Goal: Task Accomplishment & Management: Complete application form

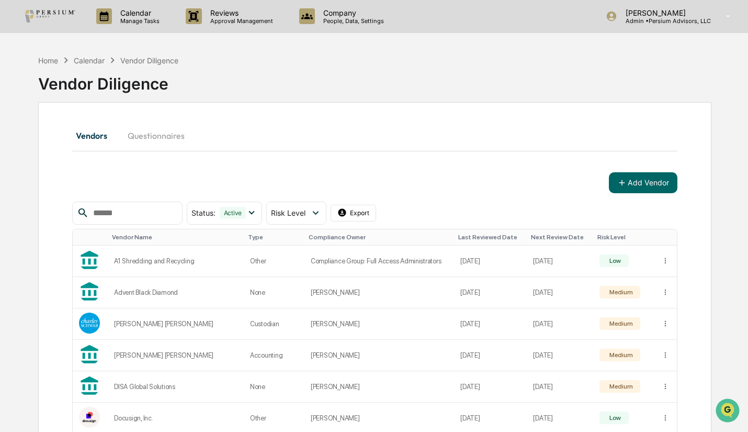
click at [630, 174] on button "Add Vendor" at bounding box center [643, 182] width 69 height 21
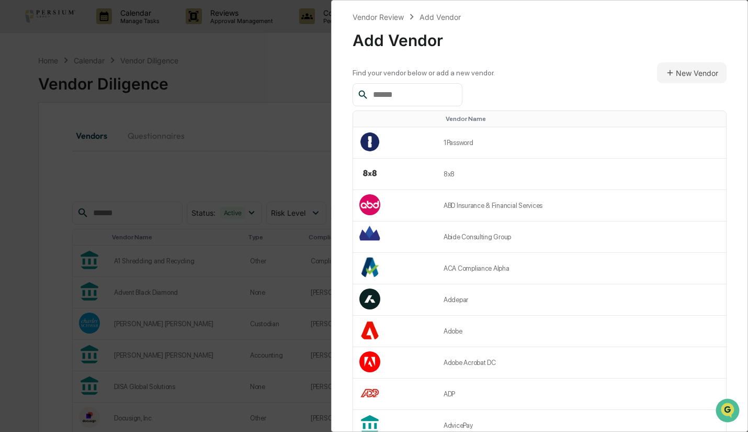
click at [390, 92] on input "text" at bounding box center [413, 95] width 89 height 14
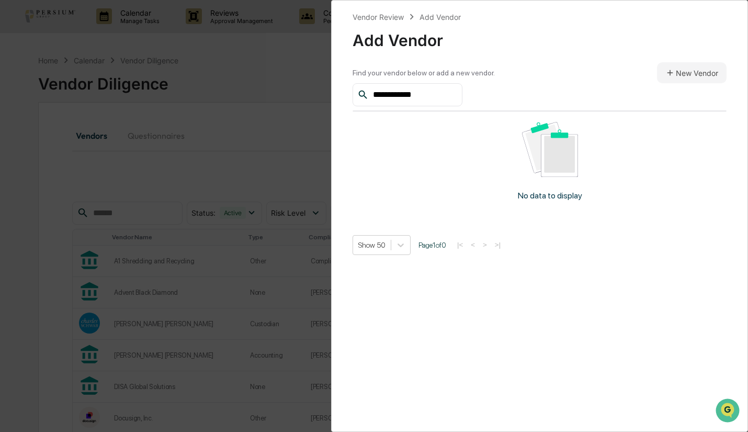
type input "**********"
click at [657, 76] on button "New Vendor" at bounding box center [692, 72] width 70 height 21
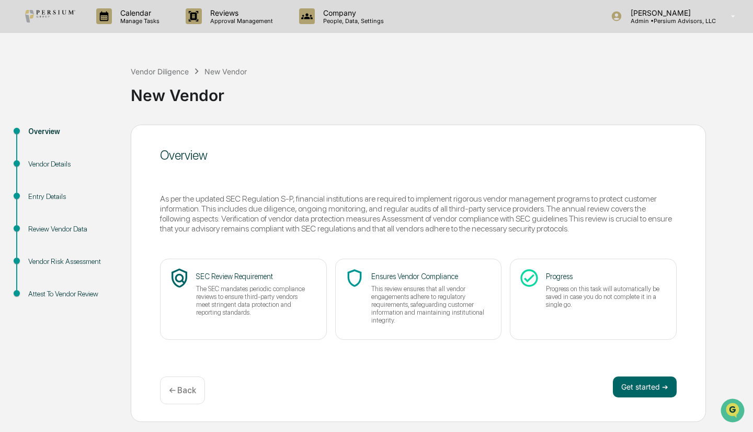
click at [633, 389] on button "Get started ➔" at bounding box center [645, 386] width 64 height 21
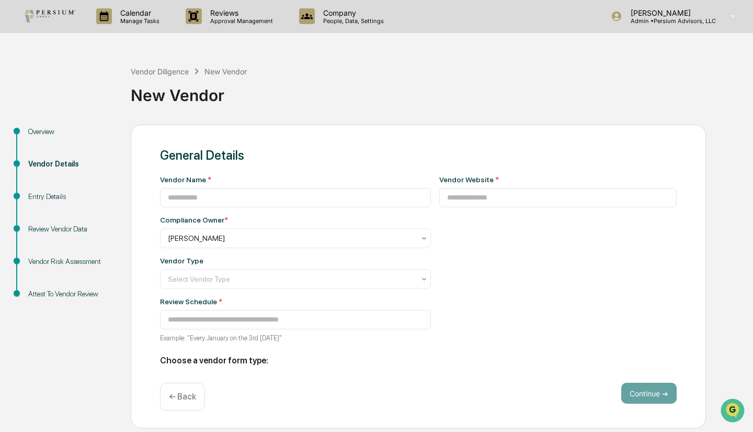
type input "**********"
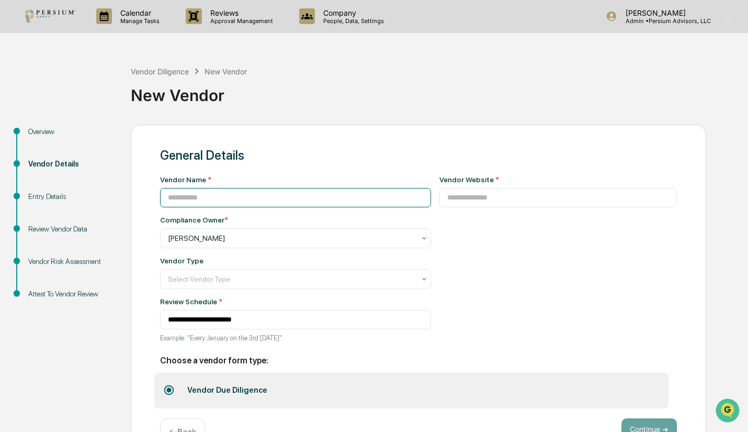
click at [259, 198] on input at bounding box center [295, 197] width 271 height 19
type input "**********"
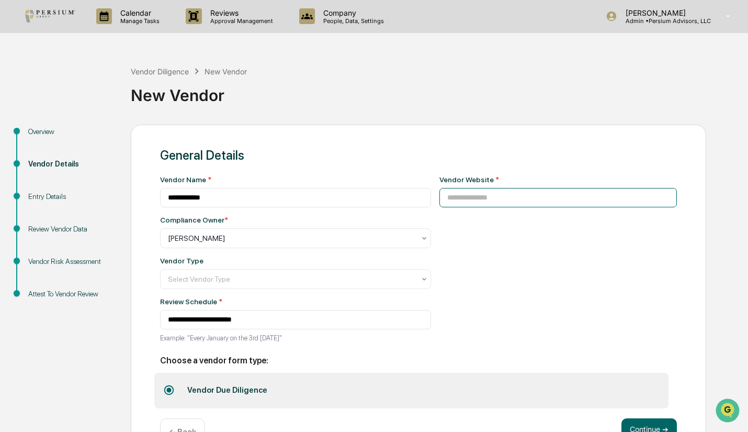
click at [477, 194] on input at bounding box center [558, 197] width 238 height 19
paste input "**********"
type input "**********"
click at [474, 234] on div "**********" at bounding box center [558, 261] width 238 height 173
click at [230, 243] on div at bounding box center [291, 238] width 247 height 10
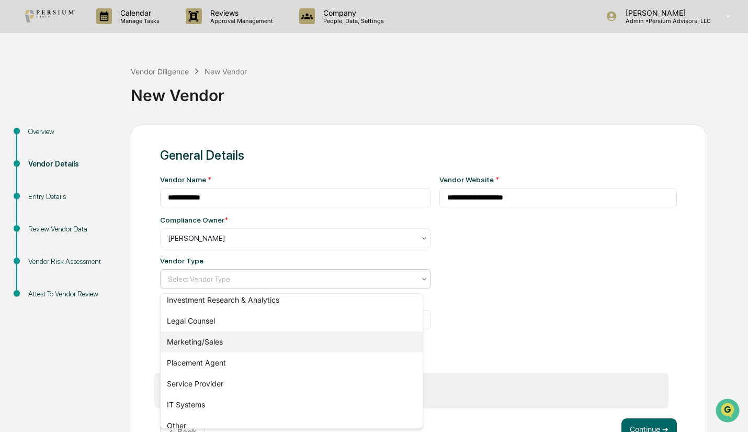
scroll to position [142, 0]
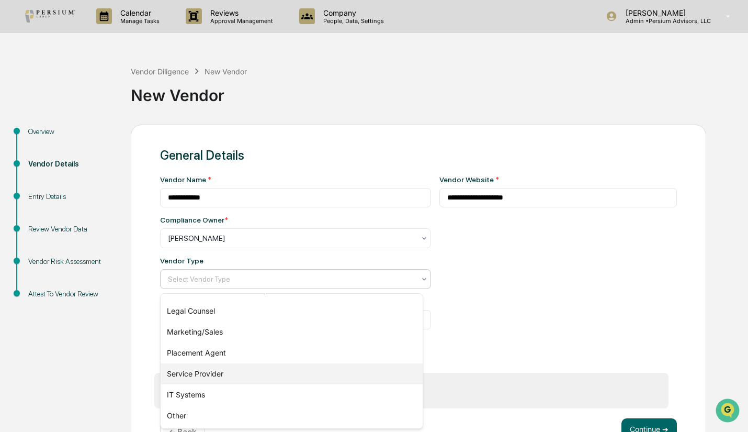
click at [224, 381] on div "Service Provider" at bounding box center [292, 373] width 262 height 21
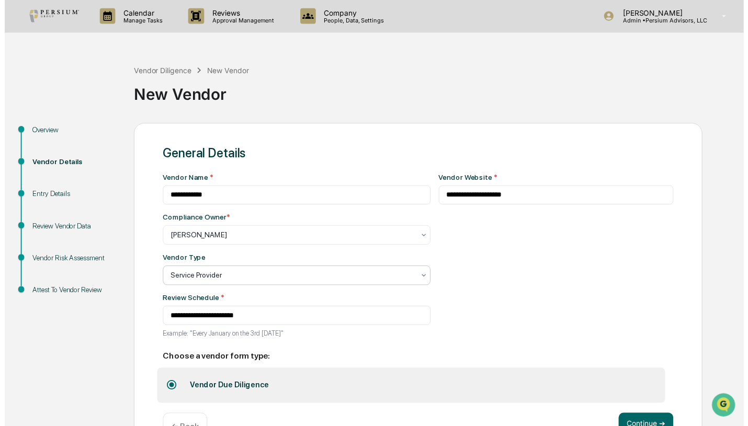
scroll to position [36, 0]
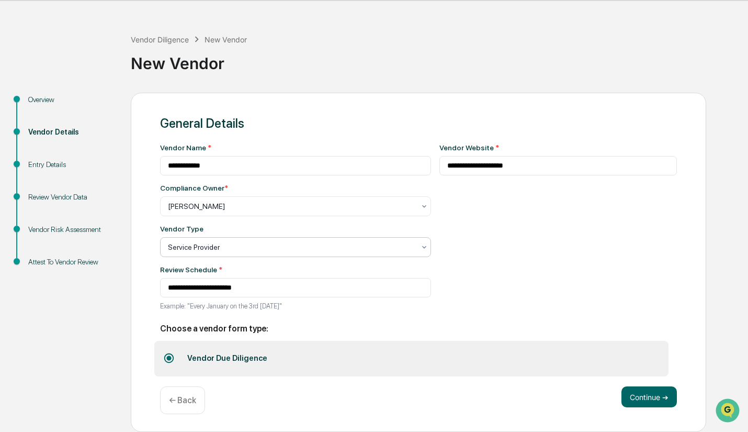
click at [661, 394] on button "Continue ➔" at bounding box center [648, 396] width 55 height 21
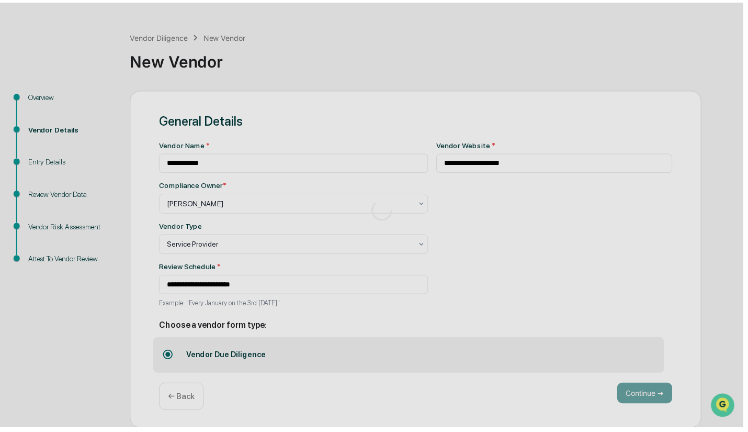
scroll to position [0, 0]
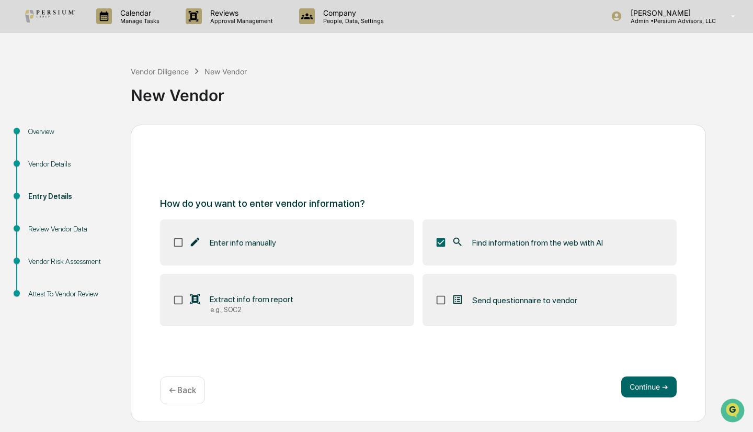
click at [374, 298] on label "Extract info from report e.g., SOC2" at bounding box center [287, 300] width 254 height 52
click at [343, 254] on label "Enter info manually" at bounding box center [287, 242] width 254 height 46
click at [642, 387] on button "Continue ➔" at bounding box center [648, 386] width 55 height 21
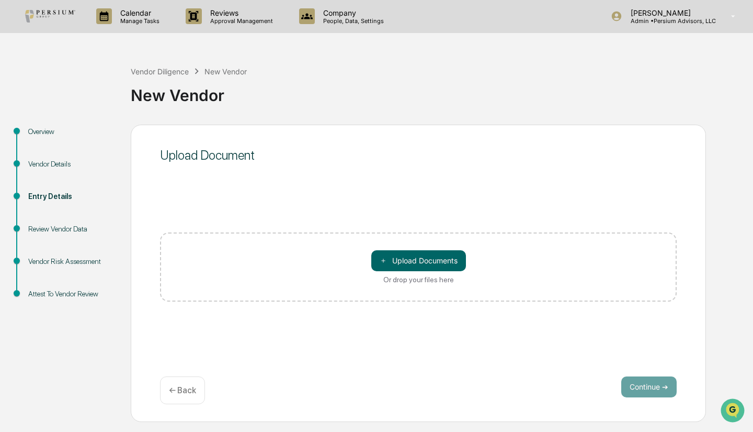
click at [412, 258] on button "＋ Upload Documents" at bounding box center [418, 260] width 95 height 21
click at [404, 256] on button "＋ Upload Documents" at bounding box center [418, 260] width 95 height 21
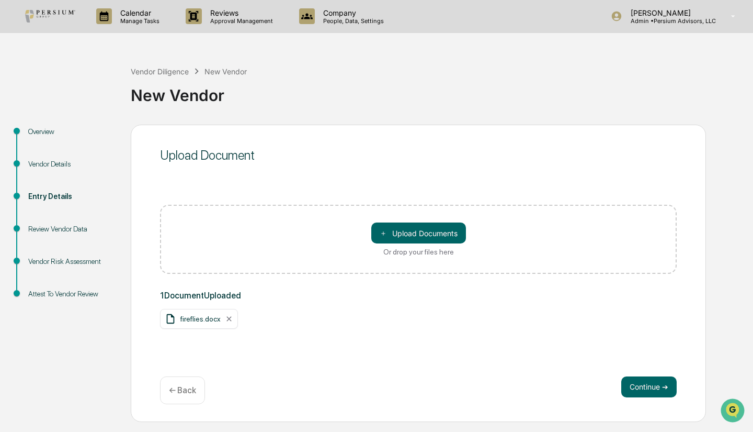
click at [668, 400] on div "Continue ➔ ← Back" at bounding box center [418, 390] width 517 height 28
click at [652, 392] on button "Continue ➔" at bounding box center [648, 386] width 55 height 21
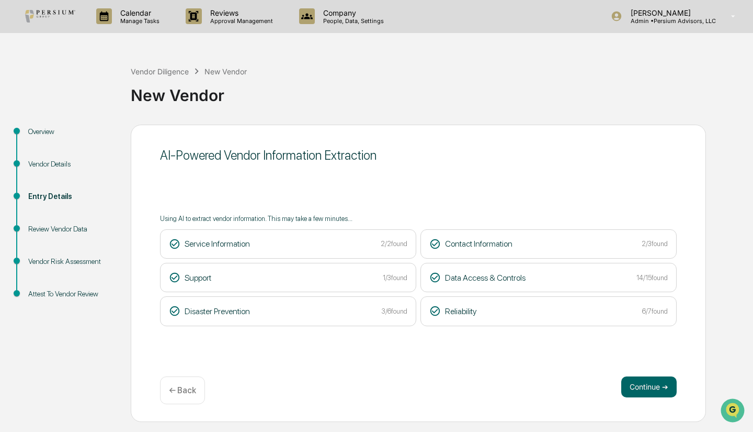
click at [632, 393] on button "Continue ➔" at bounding box center [648, 386] width 55 height 21
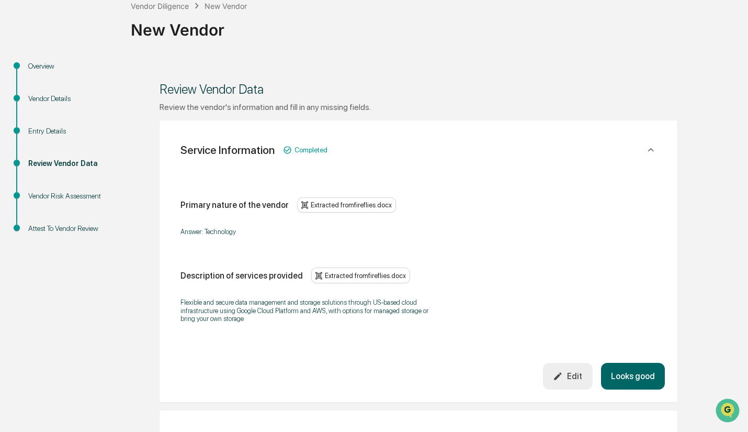
scroll to position [66, 0]
click at [579, 369] on button "Edit" at bounding box center [568, 375] width 50 height 27
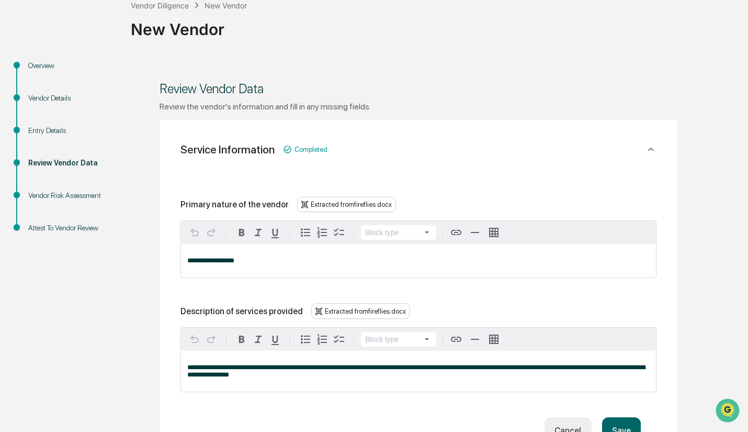
click at [212, 262] on span "**********" at bounding box center [210, 260] width 47 height 7
drag, startPoint x: 220, startPoint y: 263, endPoint x: 148, endPoint y: 253, distance: 72.8
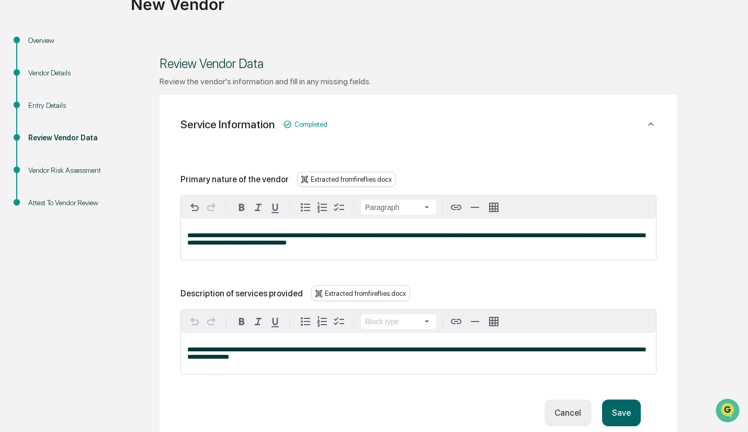
scroll to position [92, 0]
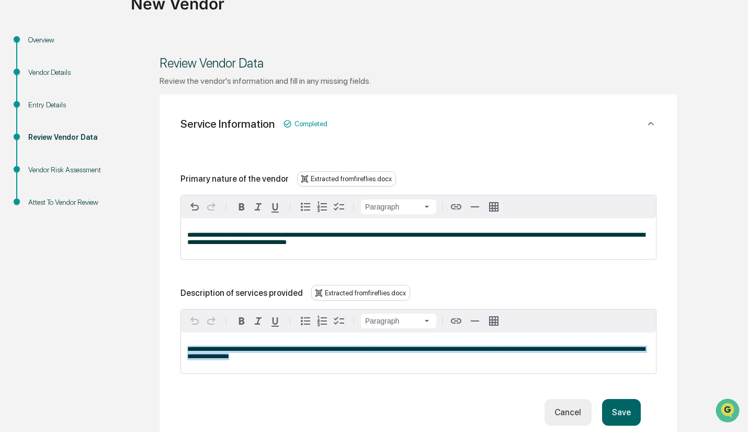
drag, startPoint x: 297, startPoint y: 358, endPoint x: 162, endPoint y: 336, distance: 137.2
click at [162, 336] on div "**********" at bounding box center [419, 278] width 518 height 368
click at [330, 398] on div "**********" at bounding box center [418, 298] width 476 height 255
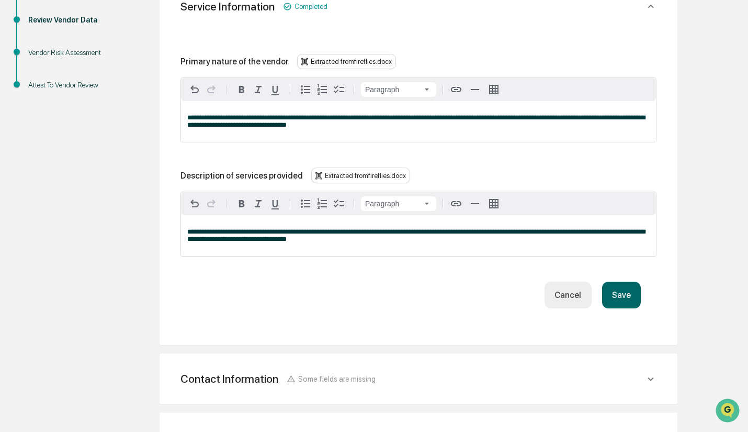
scroll to position [209, 0]
click at [640, 298] on button "Save" at bounding box center [621, 294] width 39 height 27
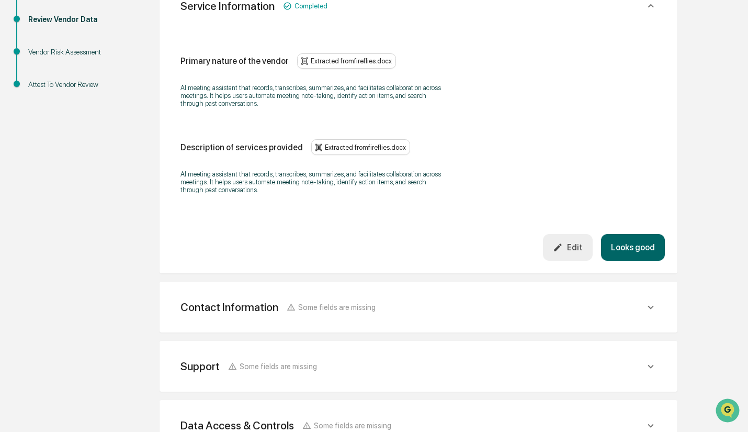
click at [506, 13] on div "Contact Information Some fields are missing" at bounding box center [412, 5] width 464 height 13
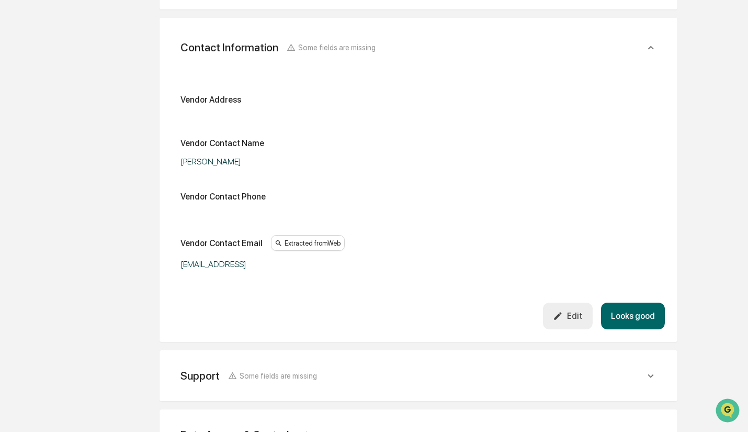
scroll to position [480, 0]
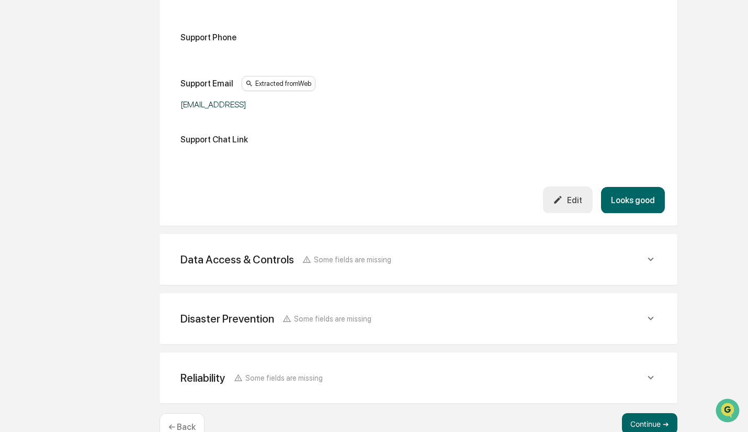
scroll to position [302, 0]
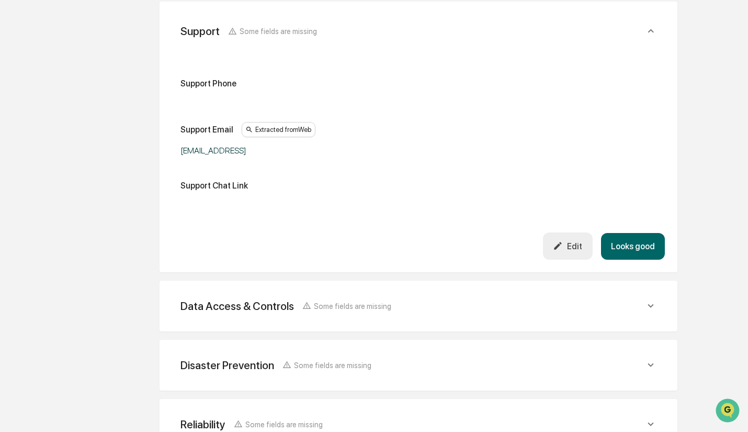
click at [629, 254] on button "Looks good" at bounding box center [633, 246] width 64 height 27
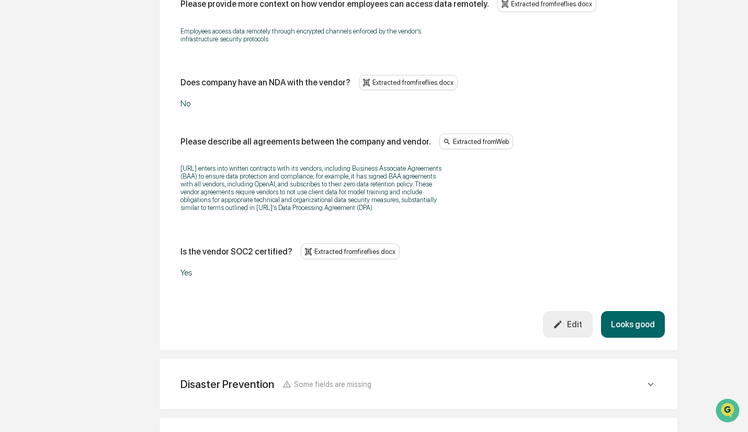
scroll to position [1261, 0]
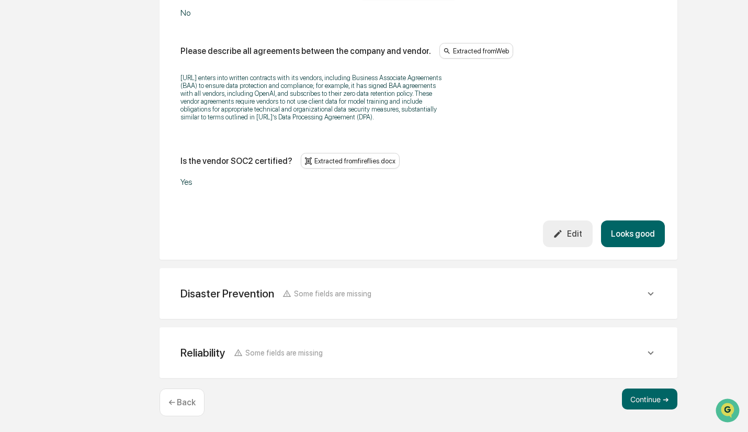
click at [553, 236] on button "Edit" at bounding box center [568, 233] width 50 height 27
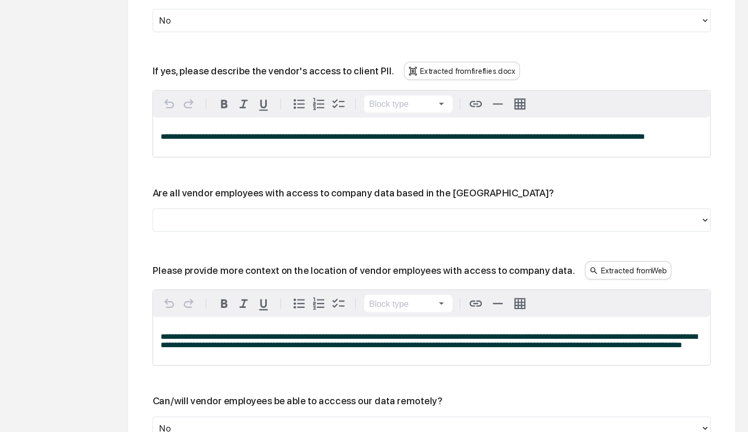
scroll to position [915, 0]
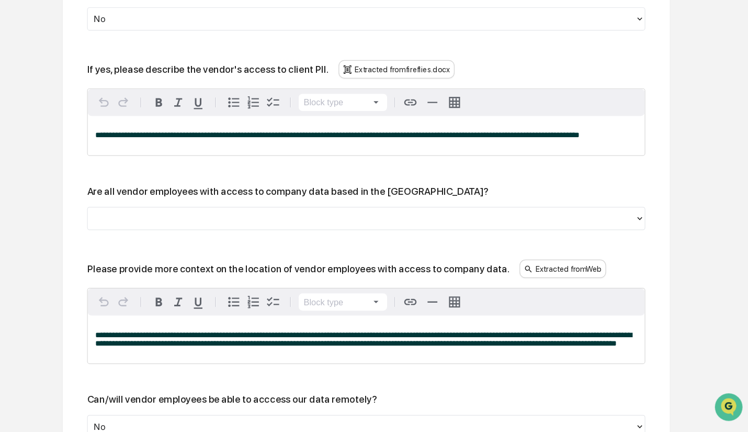
click at [296, 245] on div at bounding box center [414, 250] width 456 height 12
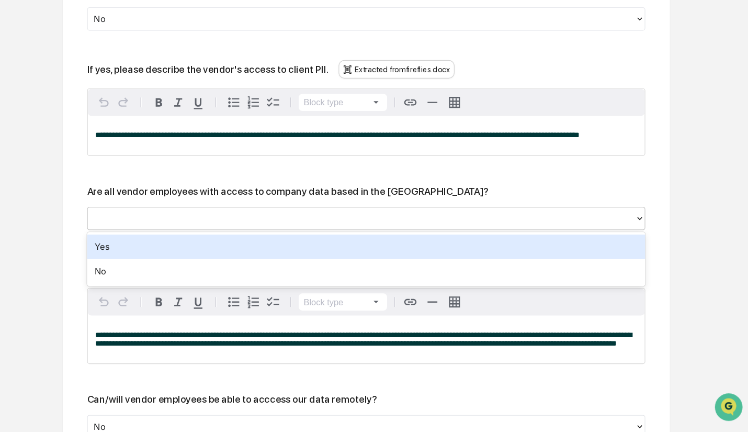
click at [288, 273] on div "Yes" at bounding box center [418, 273] width 476 height 21
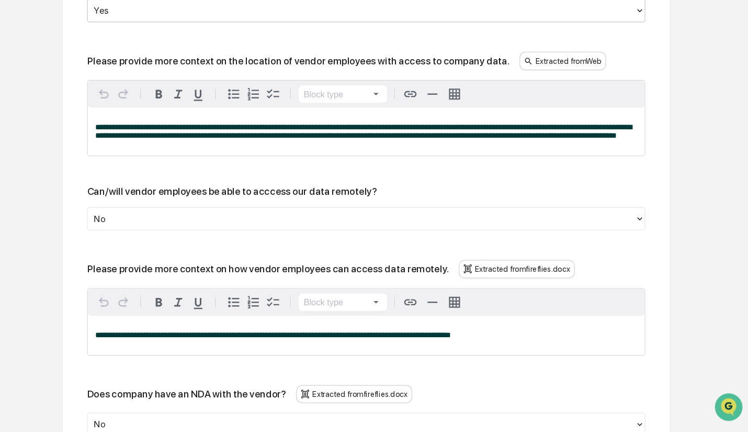
scroll to position [1093, 0]
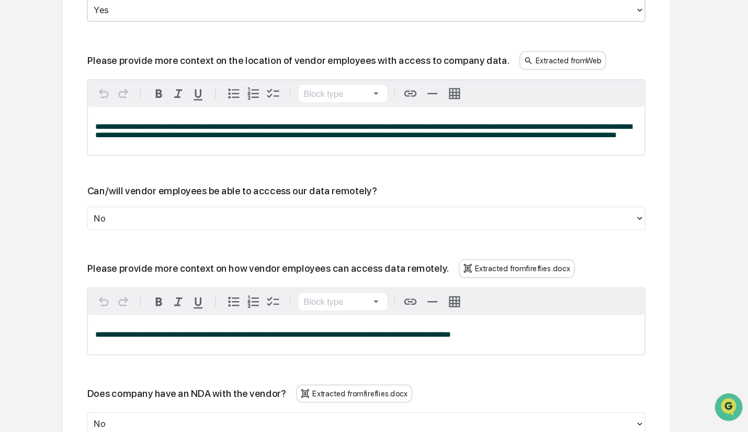
click at [224, 258] on div "No" at bounding box center [418, 249] width 476 height 20
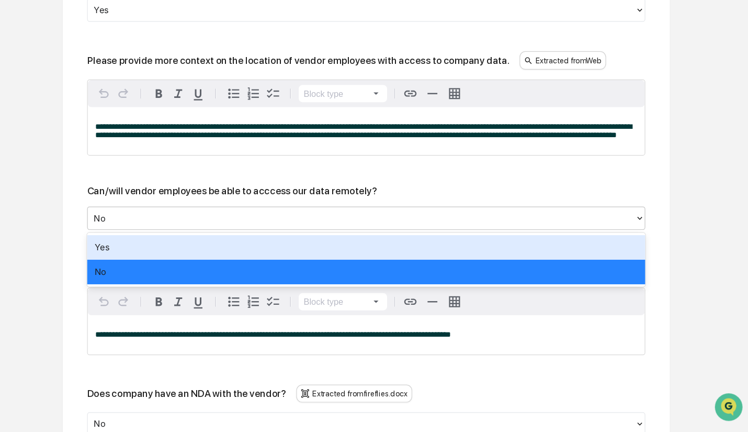
click at [224, 270] on div "Yes" at bounding box center [418, 274] width 476 height 21
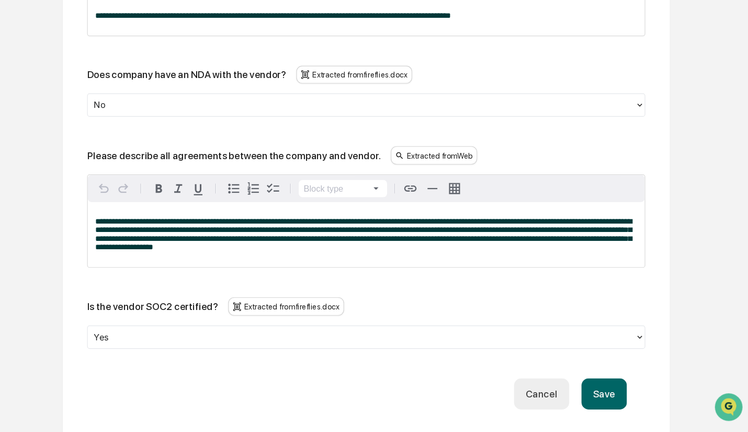
scroll to position [1365, 0]
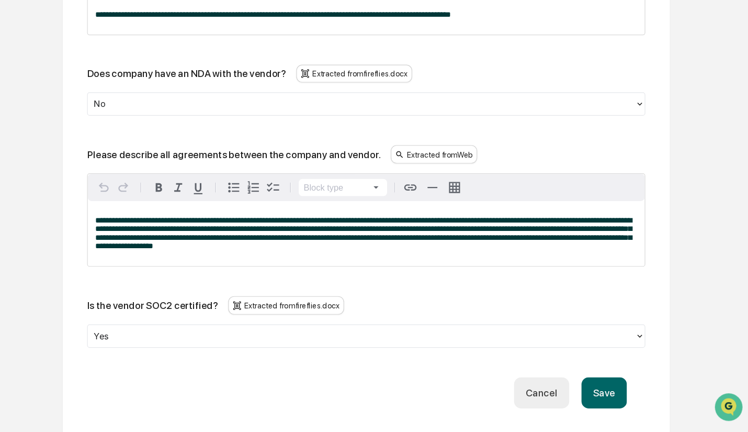
click at [620, 395] on button "Save" at bounding box center [621, 397] width 39 height 27
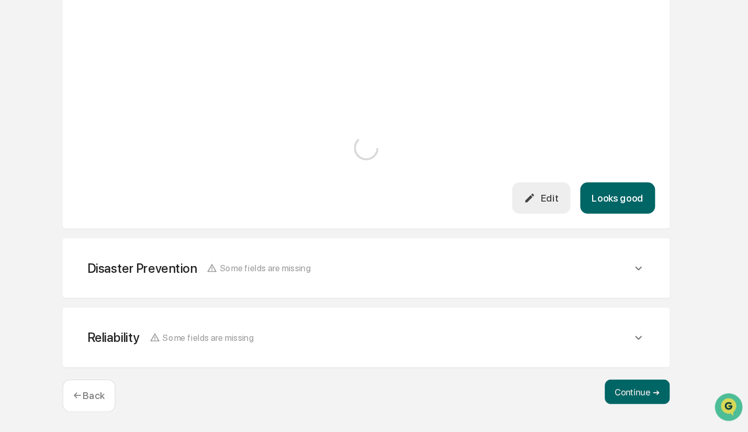
scroll to position [1271, 0]
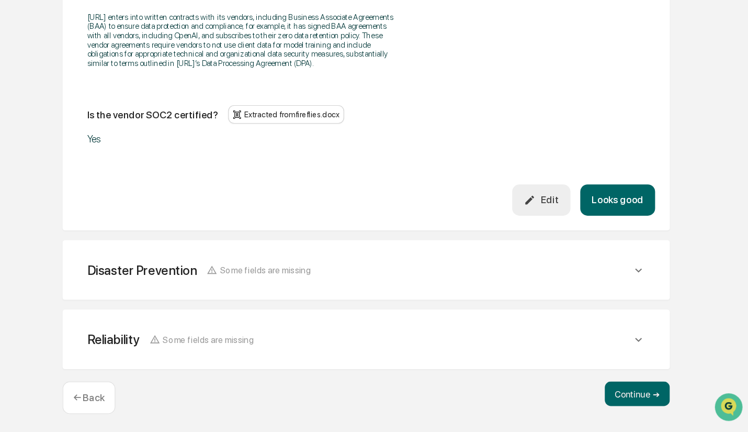
click at [643, 240] on button "Looks good" at bounding box center [633, 233] width 64 height 27
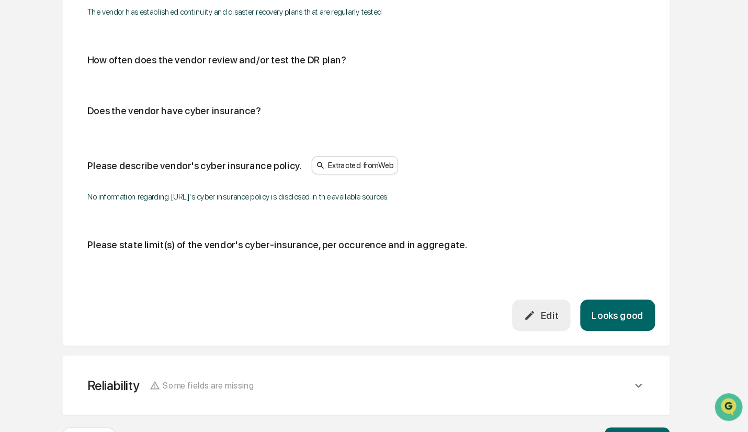
scroll to position [531, 0]
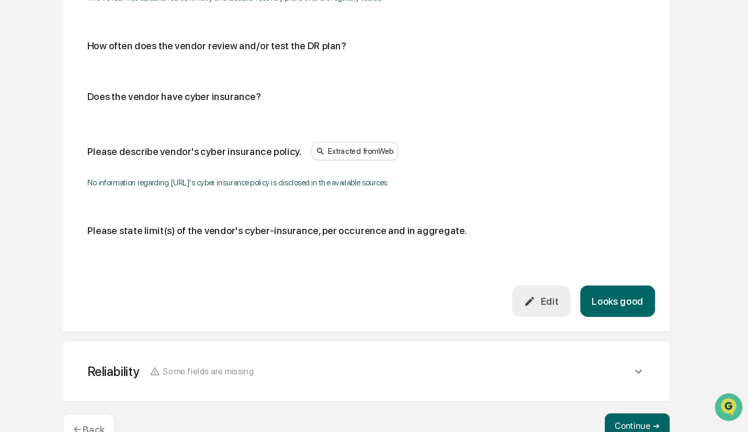
click at [582, 333] on button "Edit" at bounding box center [568, 319] width 50 height 27
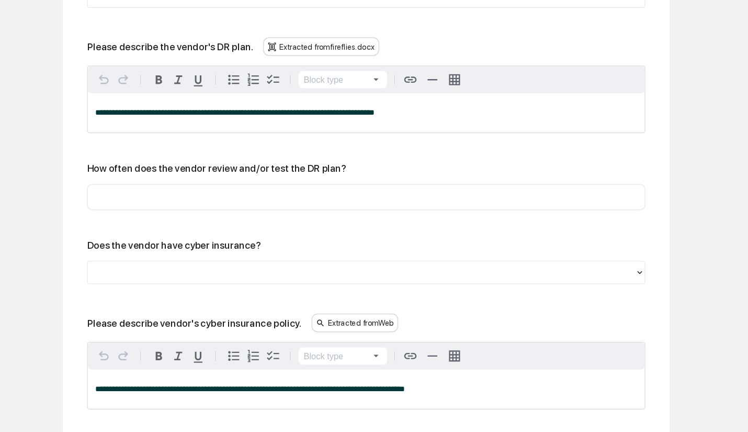
click at [356, 176] on input "text" at bounding box center [418, 172] width 460 height 10
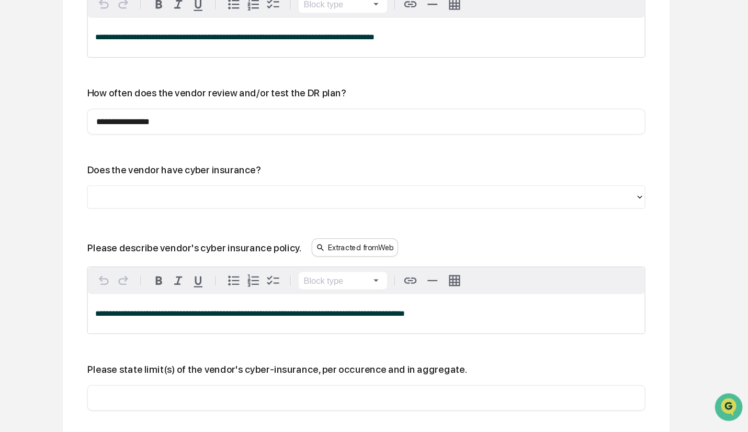
scroll to position [542, 0]
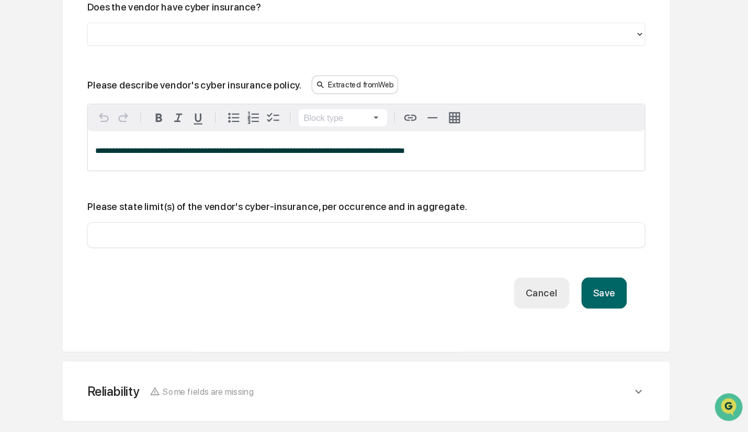
type input "**********"
click at [631, 317] on button "Save" at bounding box center [621, 313] width 39 height 27
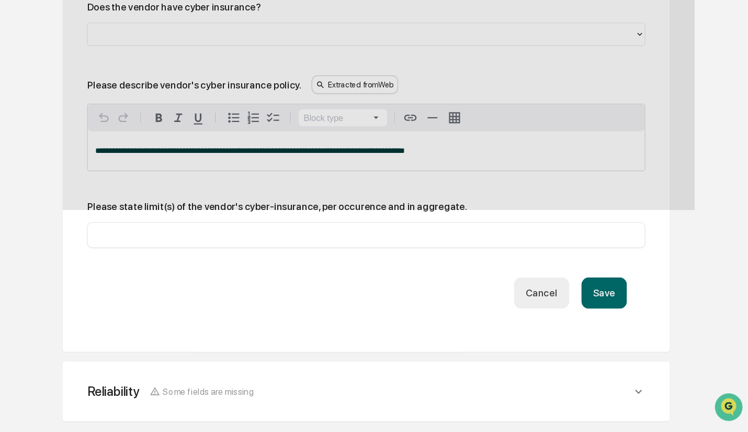
scroll to position [577, 0]
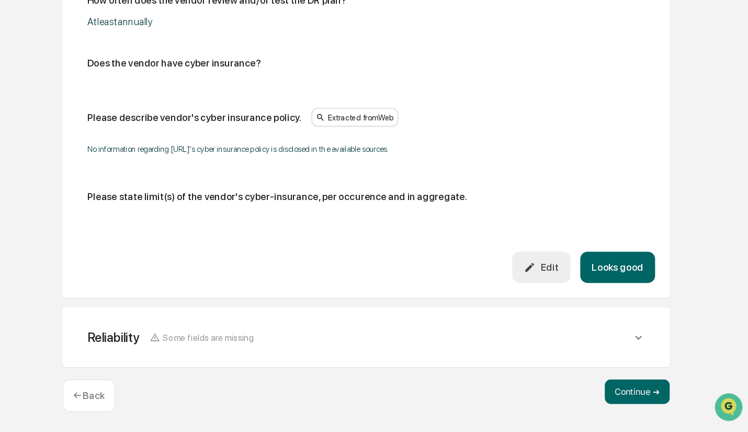
click at [656, 284] on button "Looks good" at bounding box center [633, 291] width 64 height 27
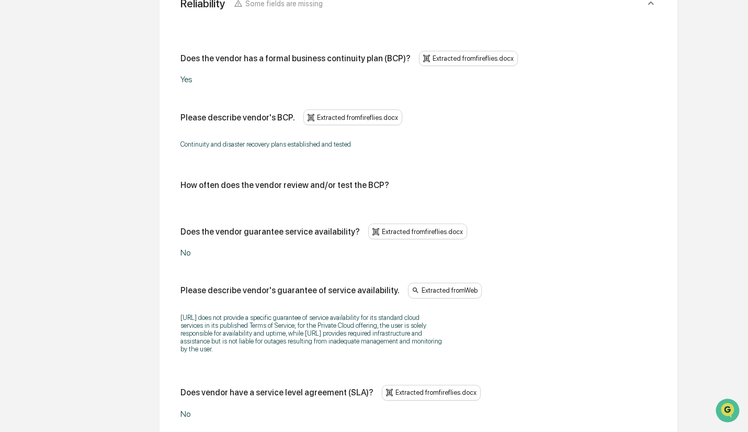
scroll to position [708, 0]
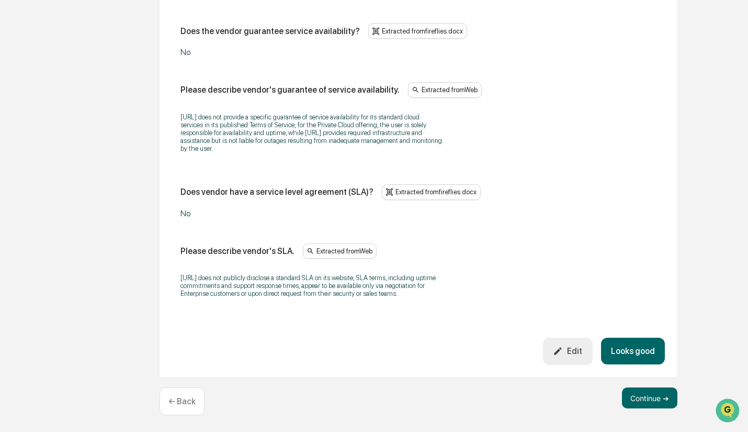
click at [569, 358] on button "Edit" at bounding box center [568, 350] width 50 height 27
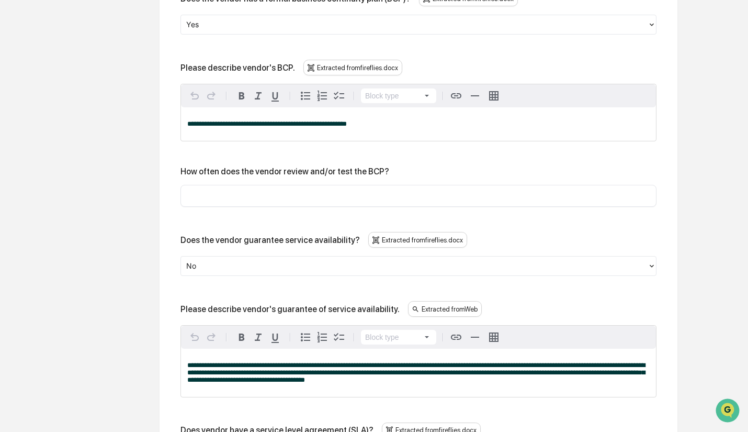
scroll to position [563, 0]
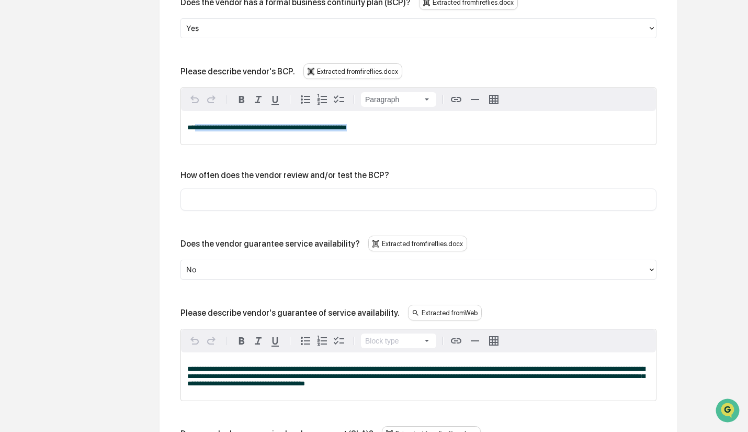
drag, startPoint x: 382, startPoint y: 123, endPoint x: 197, endPoint y: 118, distance: 185.2
click at [197, 118] on div "**********" at bounding box center [418, 127] width 475 height 33
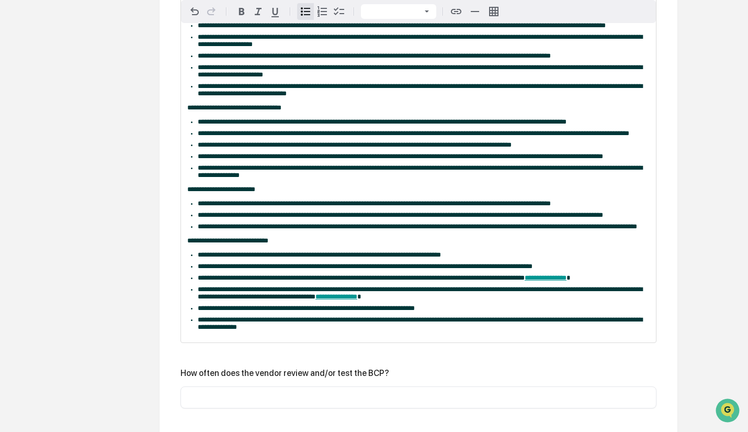
scroll to position [691, 0]
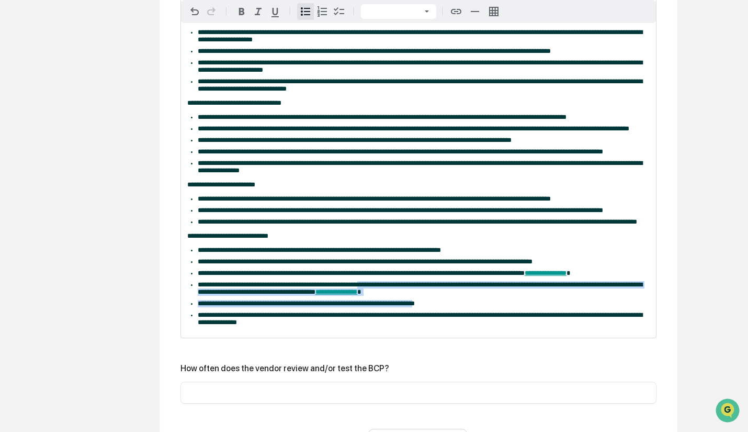
drag, startPoint x: 419, startPoint y: 317, endPoint x: 366, endPoint y: 305, distance: 54.1
click at [366, 305] on ul "**********" at bounding box center [418, 286] width 462 height 80
click at [439, 296] on li "**********" at bounding box center [424, 288] width 452 height 15
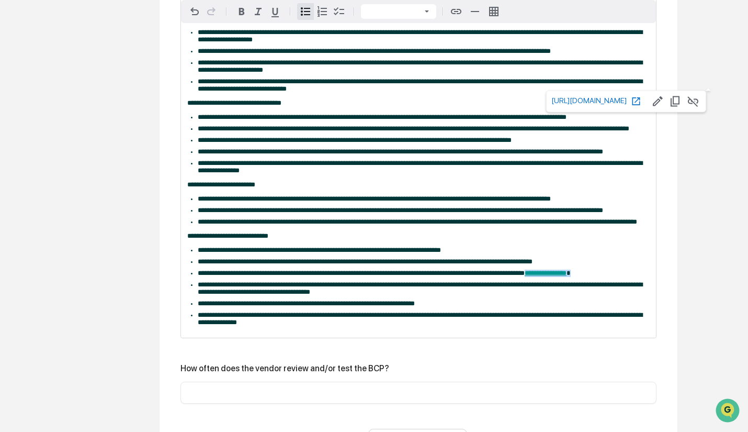
drag, startPoint x: 586, startPoint y: 287, endPoint x: 524, endPoint y: 292, distance: 62.4
click at [524, 277] on li "**********" at bounding box center [424, 272] width 452 height 7
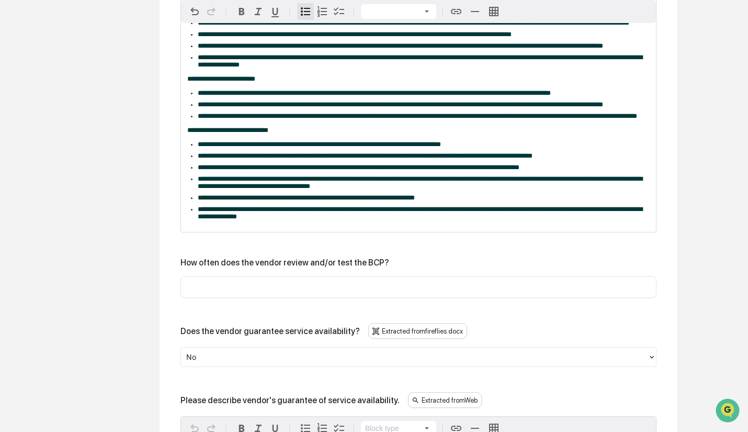
scroll to position [798, 0]
click at [335, 291] on input "text" at bounding box center [418, 286] width 460 height 10
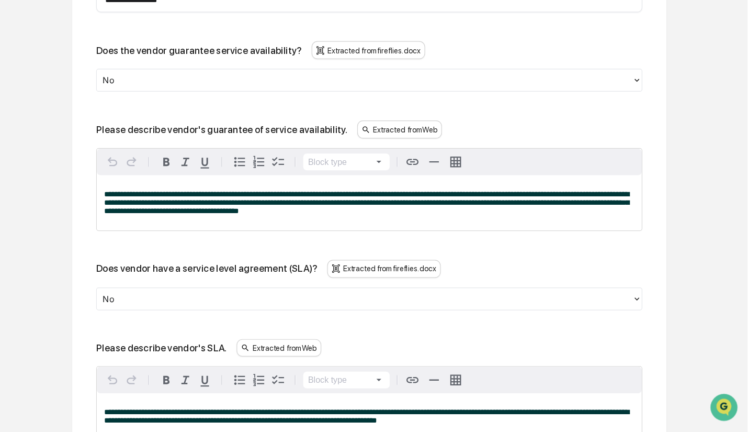
scroll to position [1205, 0]
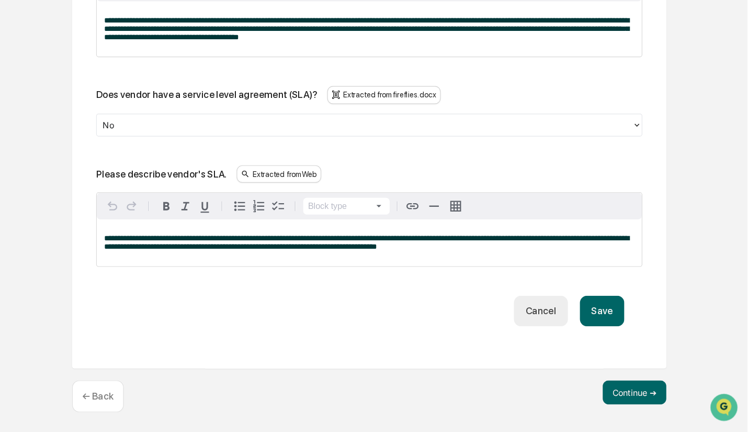
type input "**********"
click at [624, 322] on button "Save" at bounding box center [621, 326] width 39 height 27
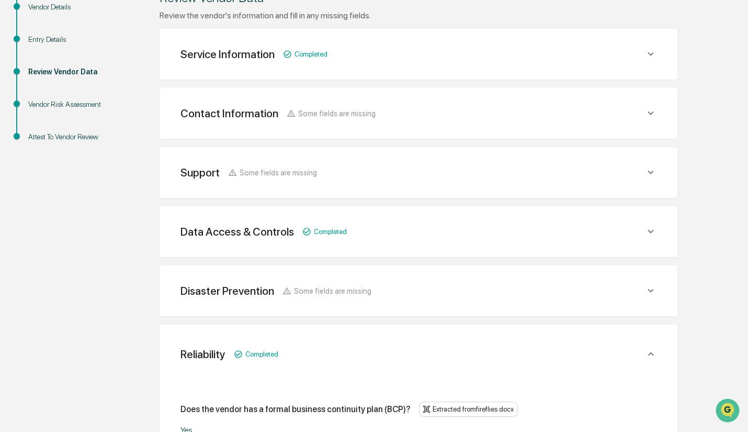
scroll to position [134, 0]
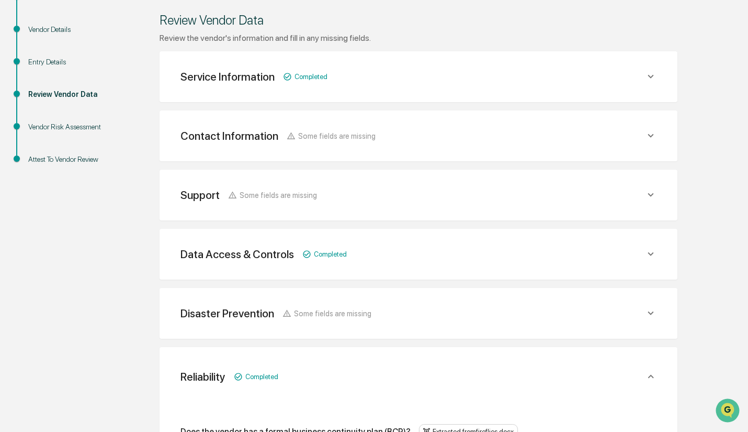
click at [284, 89] on div "Disaster Prevention Some fields are missing" at bounding box center [418, 77] width 493 height 26
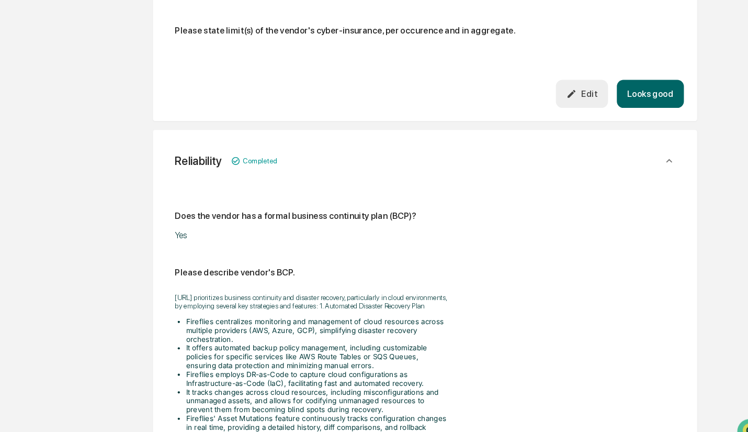
scroll to position [752, 0]
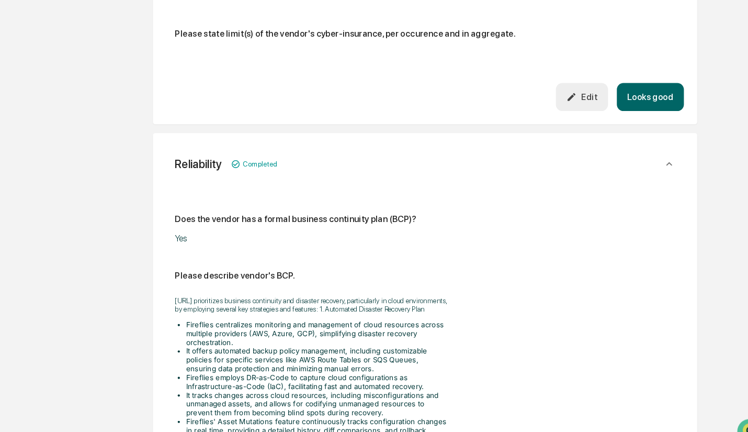
click at [567, 106] on button "Edit" at bounding box center [568, 92] width 50 height 27
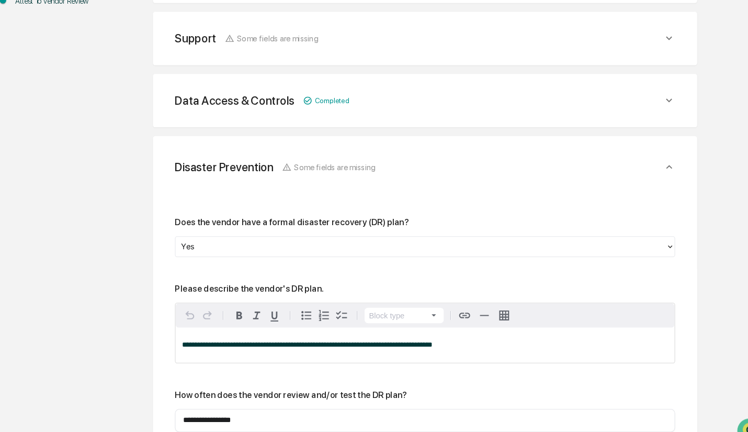
scroll to position [336, 0]
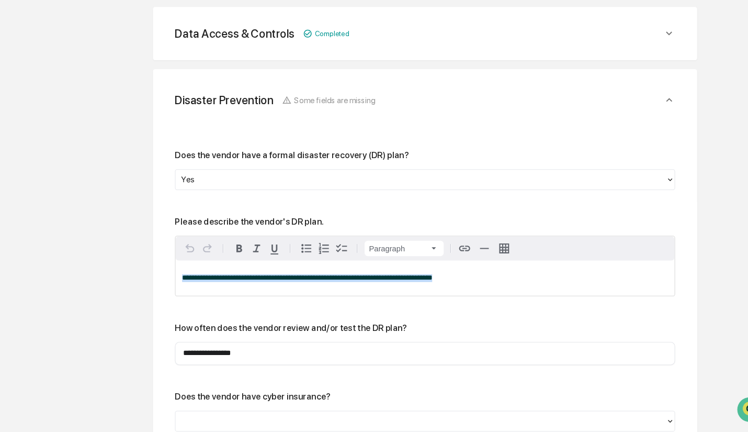
drag, startPoint x: 447, startPoint y: 288, endPoint x: 159, endPoint y: 279, distance: 288.3
click at [160, 279] on div "**********" at bounding box center [419, 385] width 518 height 599
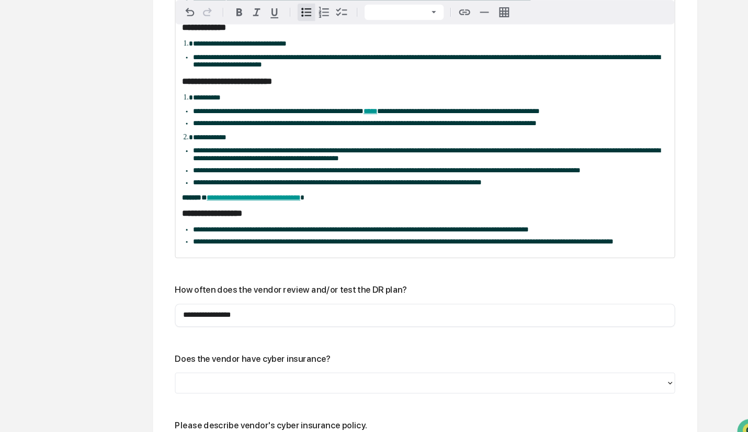
scroll to position [879, 0]
drag, startPoint x: 315, startPoint y: 214, endPoint x: 184, endPoint y: 205, distance: 132.1
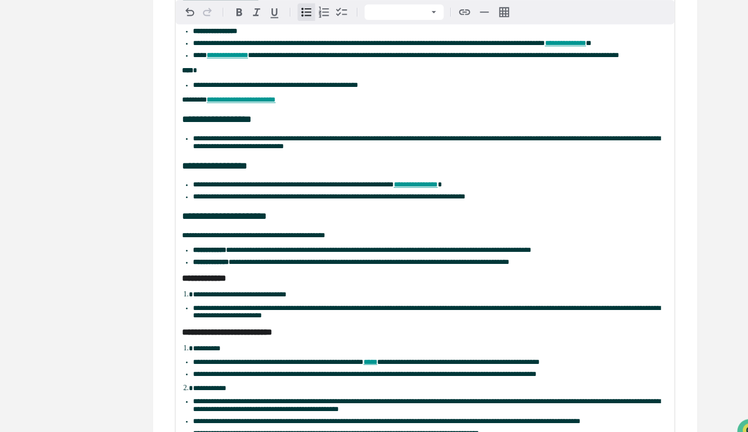
scroll to position [640, 0]
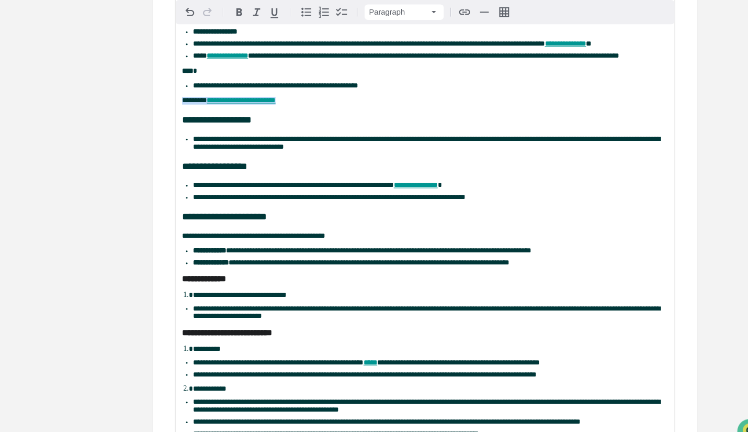
drag, startPoint x: 287, startPoint y: 105, endPoint x: 179, endPoint y: 100, distance: 108.4
click at [179, 100] on div "**********" at bounding box center [418, 334] width 493 height 1013
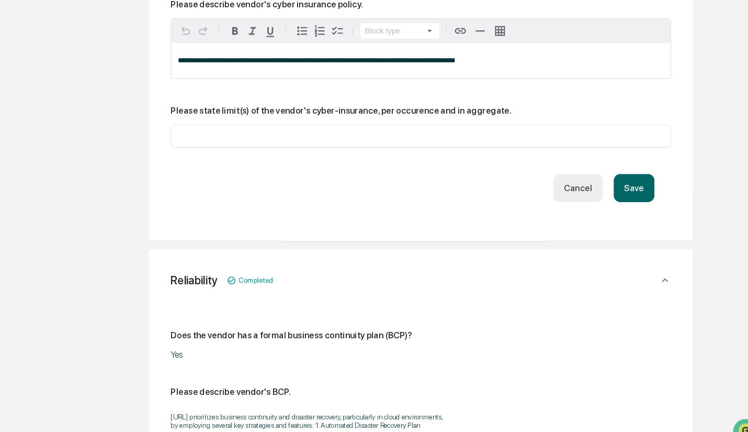
scroll to position [1250, 0]
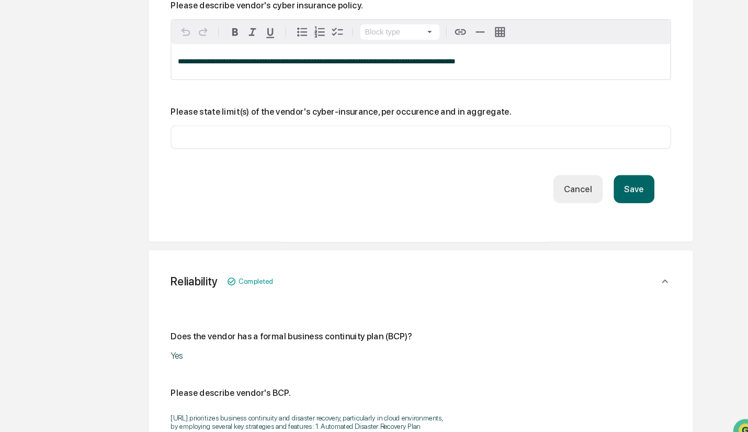
click at [620, 193] on button "Save" at bounding box center [621, 179] width 39 height 27
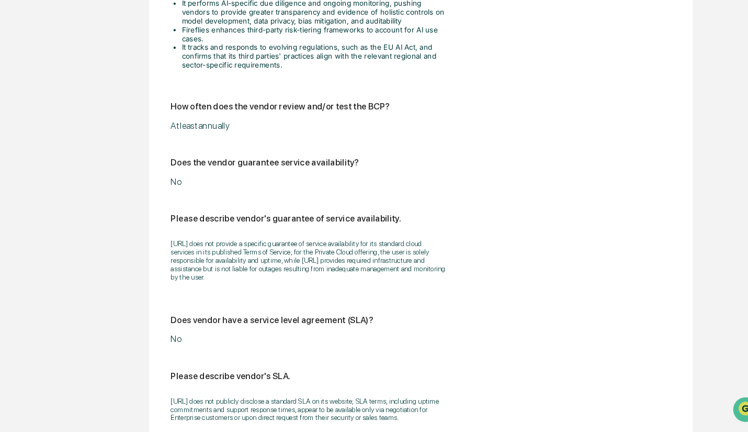
scroll to position [2159, 0]
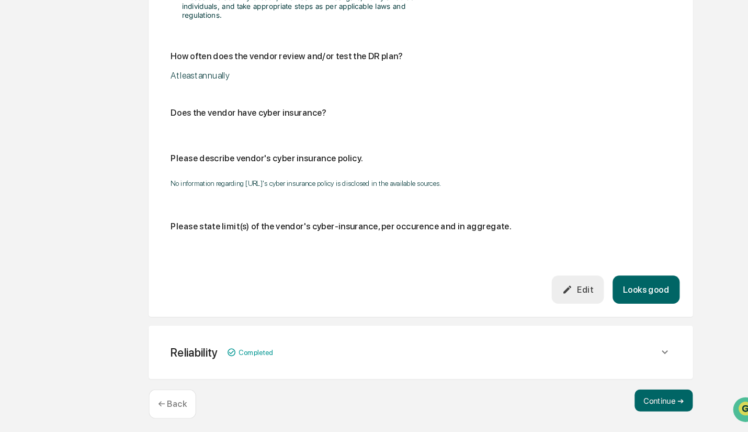
scroll to position [1143, 0]
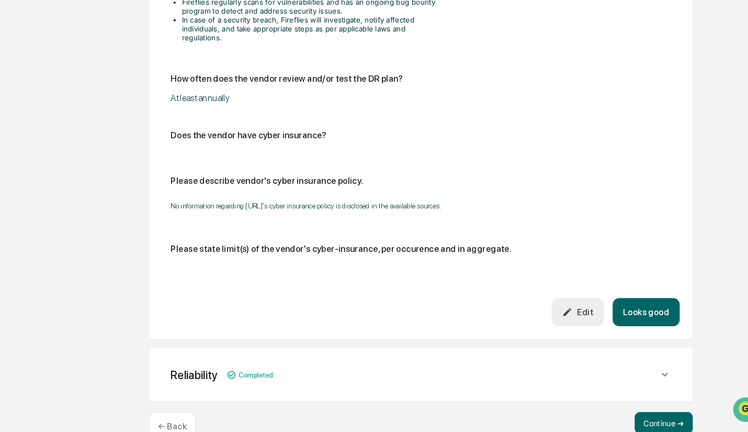
click at [643, 412] on button "Continue ➔" at bounding box center [649, 422] width 55 height 21
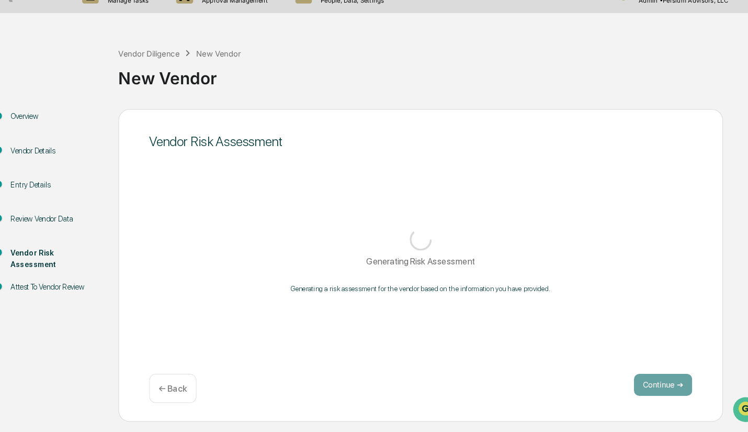
scroll to position [0, 0]
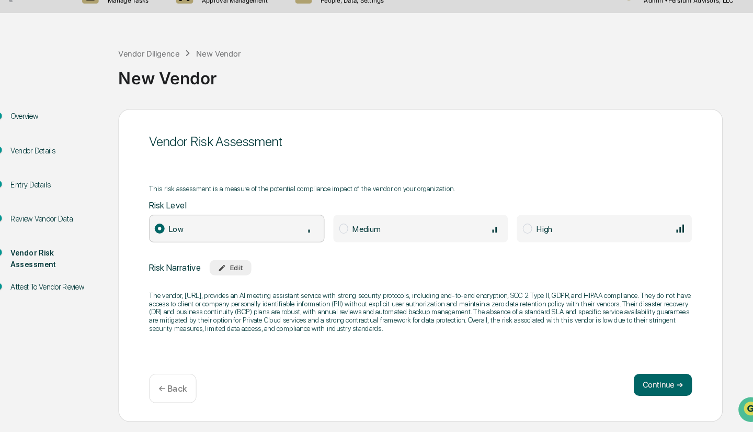
click at [641, 396] on button "Continue ➔" at bounding box center [648, 386] width 55 height 21
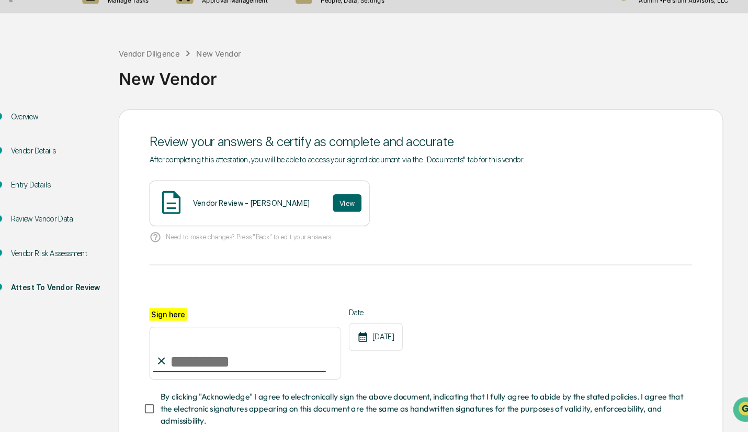
click at [216, 360] on input "Sign here" at bounding box center [251, 356] width 183 height 50
type input "**********"
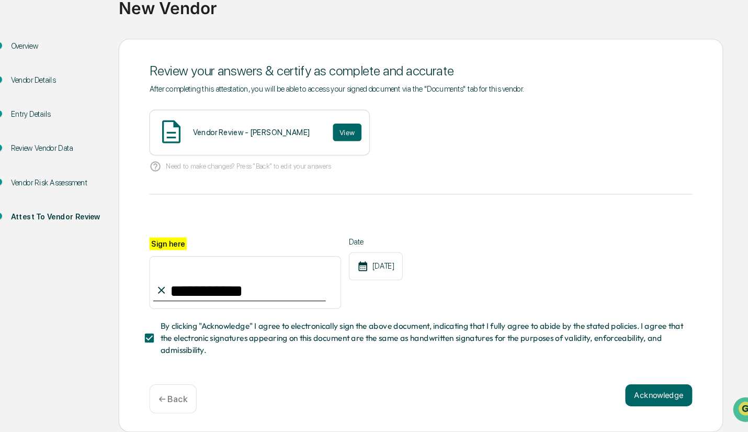
click at [633, 393] on button "Acknowledge" at bounding box center [645, 396] width 64 height 21
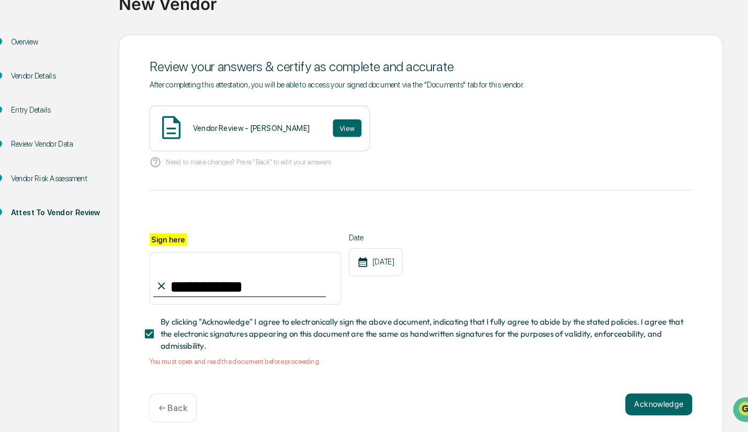
click at [335, 140] on button "View" at bounding box center [348, 142] width 27 height 17
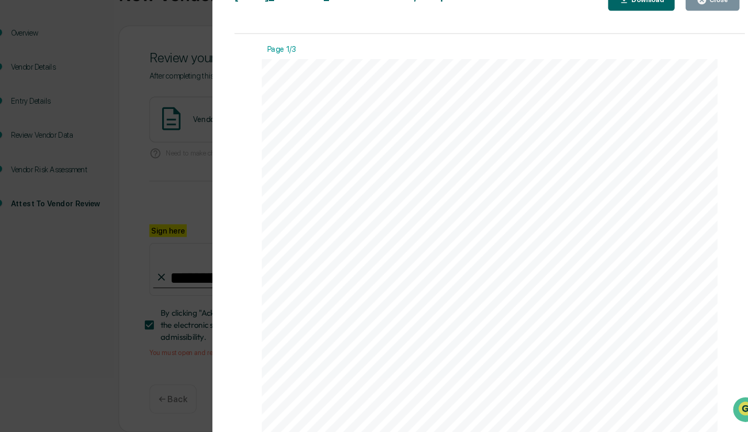
scroll to position [0, 0]
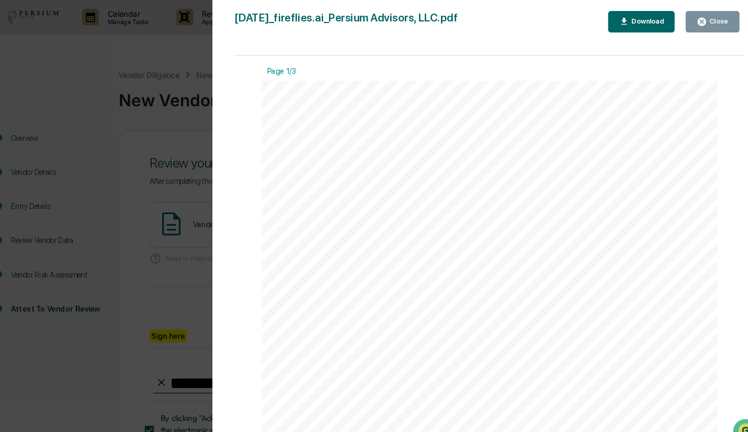
click at [688, 26] on button "Close" at bounding box center [696, 20] width 51 height 20
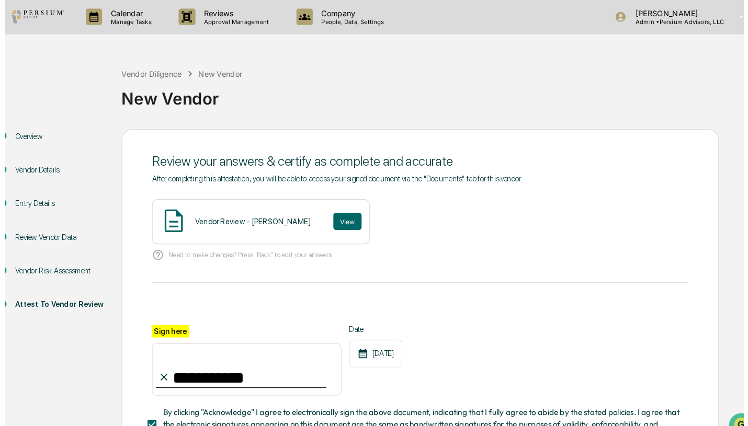
scroll to position [84, 0]
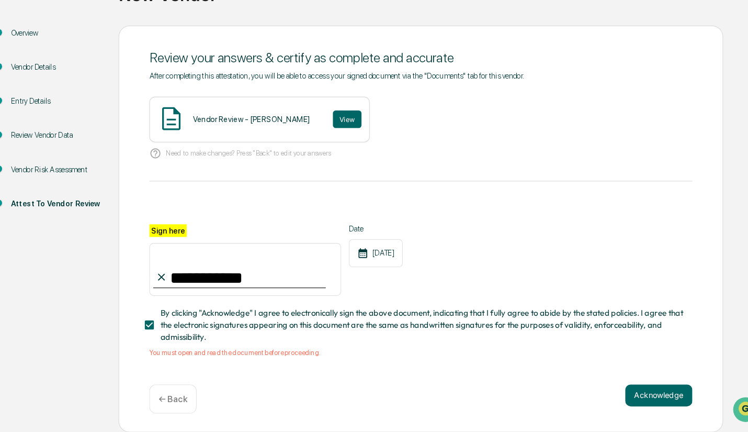
click at [659, 393] on button "Acknowledge" at bounding box center [645, 396] width 64 height 21
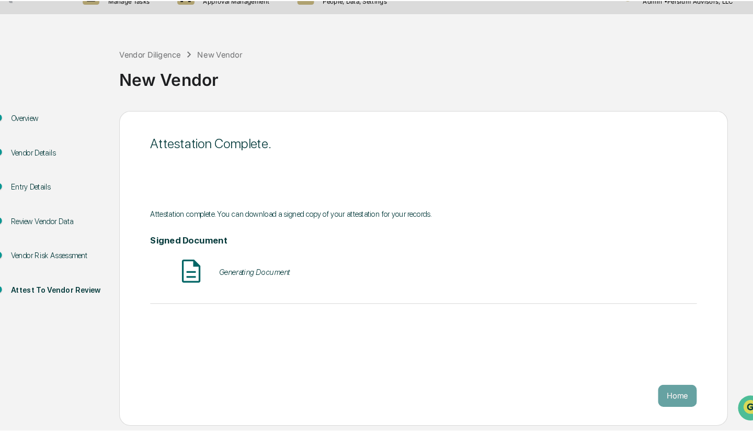
scroll to position [0, 0]
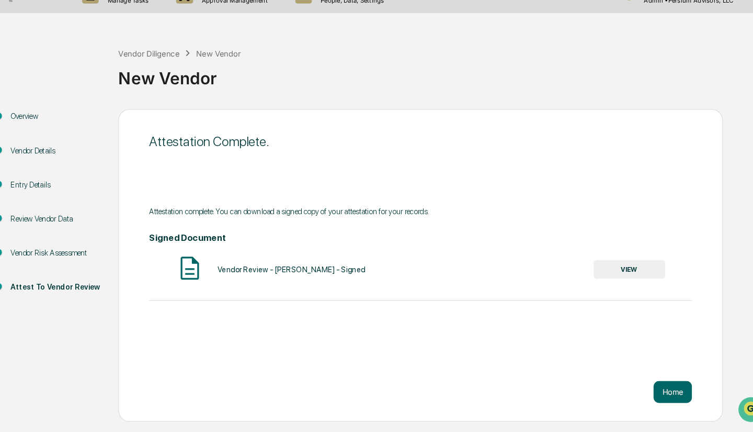
click at [662, 396] on button "Home" at bounding box center [658, 393] width 37 height 21
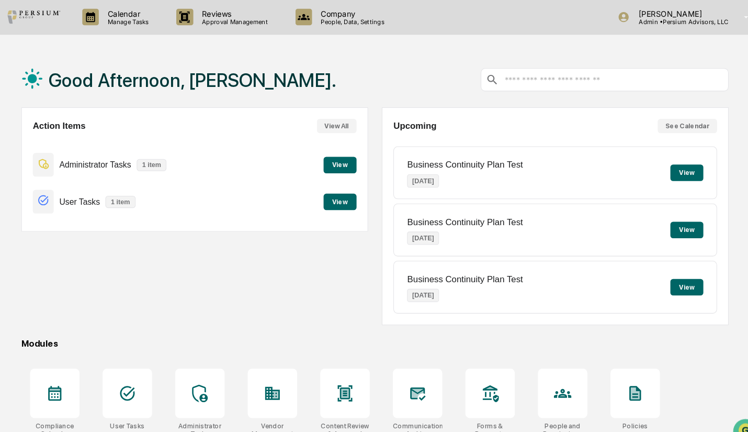
click at [128, 27] on div "Calendar Manage Tasks" at bounding box center [132, 16] width 89 height 32
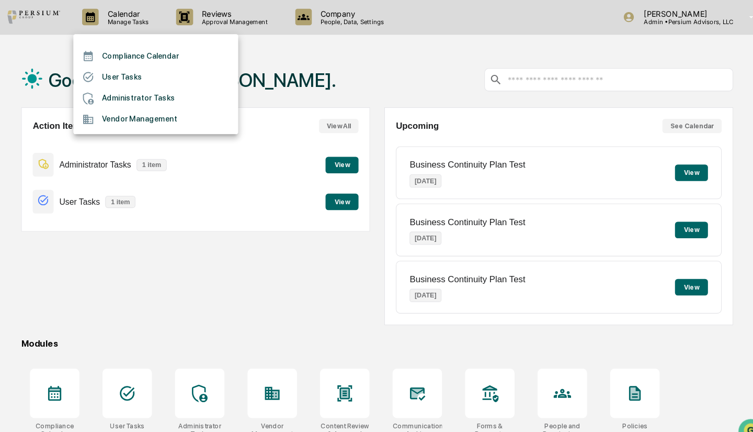
click at [139, 110] on li "Vendor Management" at bounding box center [166, 114] width 157 height 20
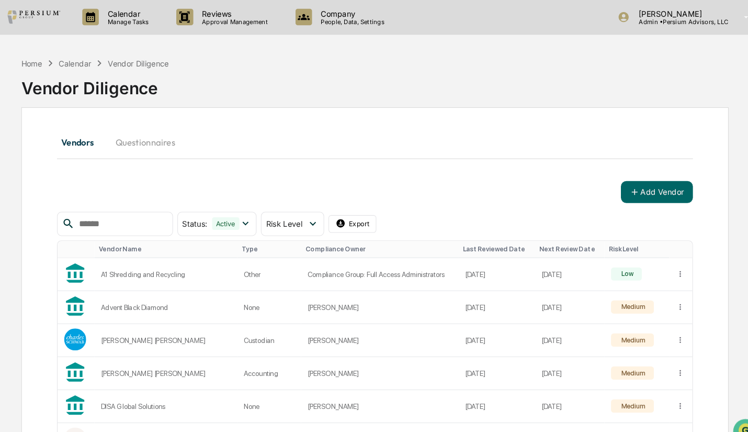
click at [652, 190] on button "Add Vendor" at bounding box center [643, 182] width 69 height 21
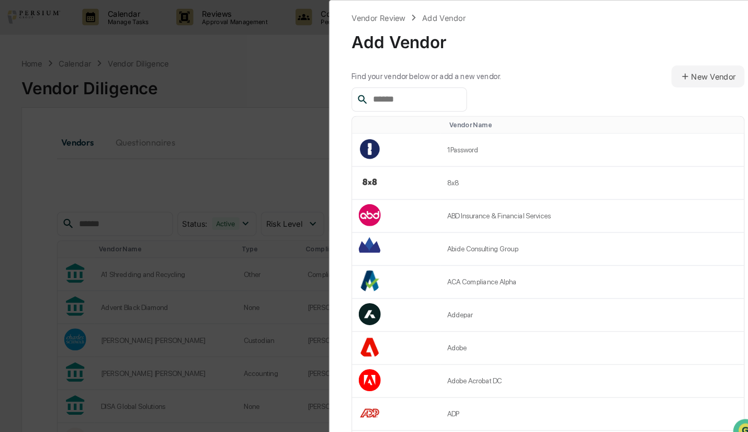
click at [405, 97] on input "text" at bounding box center [413, 95] width 89 height 14
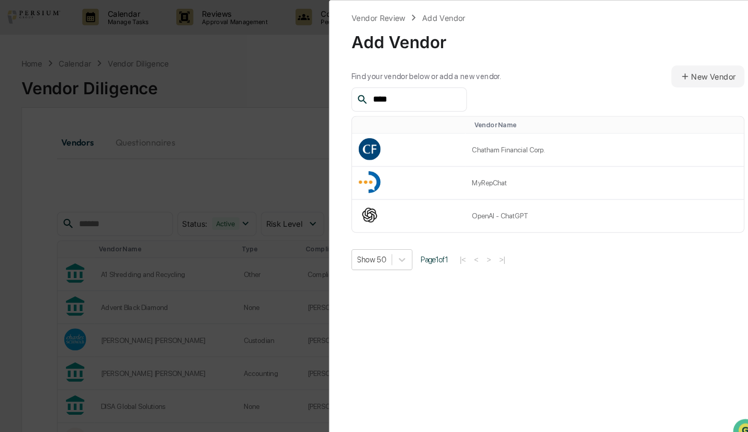
type input "****"
click at [515, 209] on td "OpenAI - ChatGPT" at bounding box center [593, 205] width 265 height 31
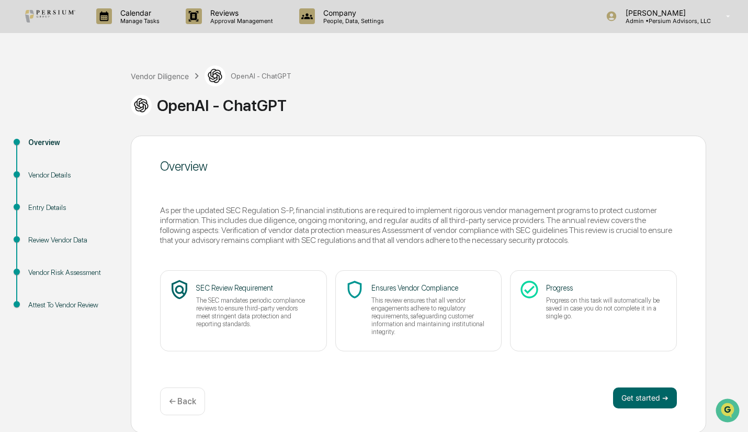
scroll to position [1, 0]
click at [646, 393] on button "Get started ➔" at bounding box center [645, 396] width 64 height 21
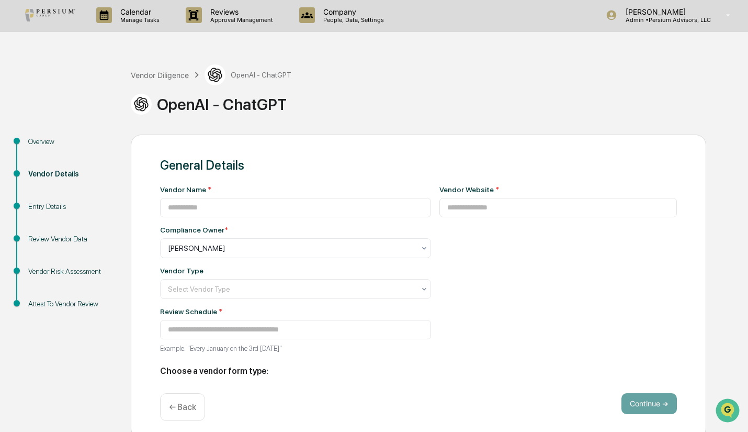
type input "**********"
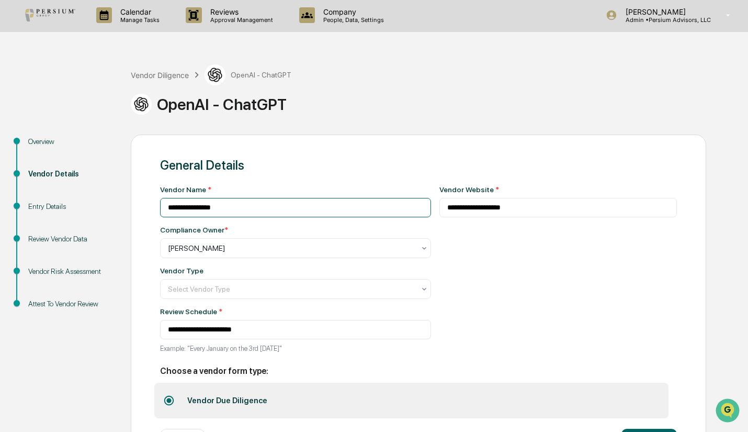
click at [270, 214] on input "**********" at bounding box center [295, 207] width 271 height 19
type input "**********"
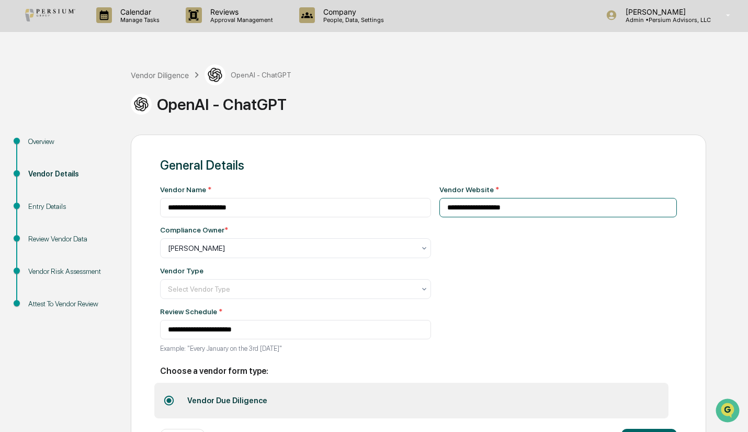
drag, startPoint x: 478, startPoint y: 206, endPoint x: 406, endPoint y: 203, distance: 71.7
click at [406, 203] on div "**********" at bounding box center [418, 271] width 517 height 173
paste input "**********"
type input "**********"
click at [392, 180] on div "**********" at bounding box center [418, 287] width 517 height 260
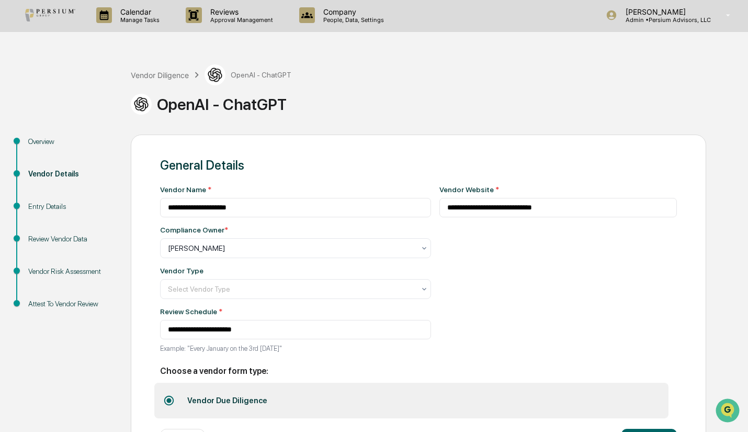
click at [228, 253] on div at bounding box center [291, 248] width 247 height 10
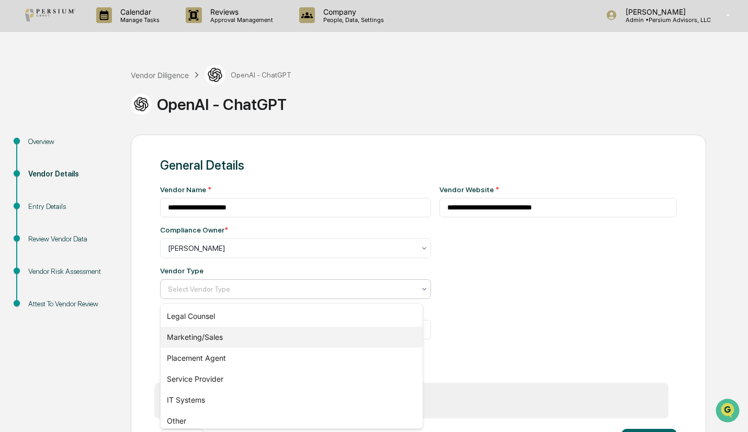
scroll to position [152, 0]
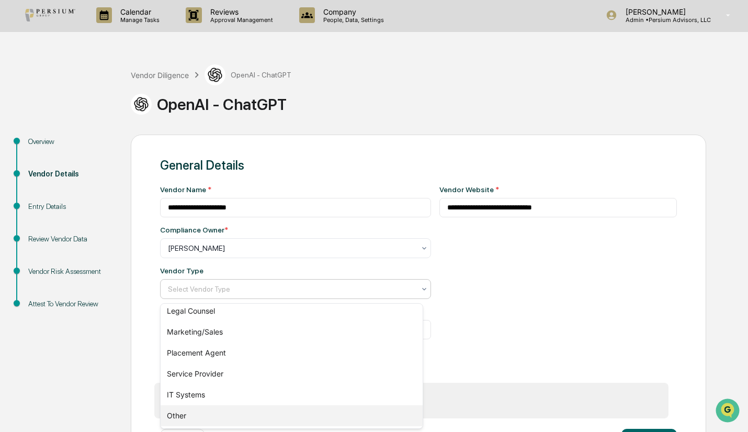
click at [221, 409] on div "Other" at bounding box center [292, 415] width 262 height 21
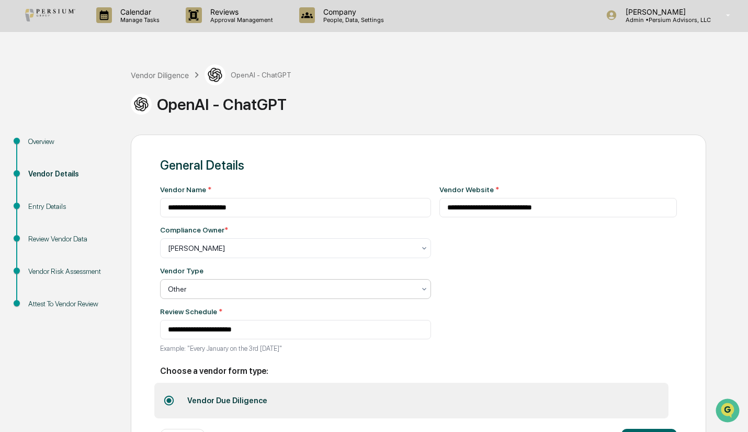
scroll to position [46, 0]
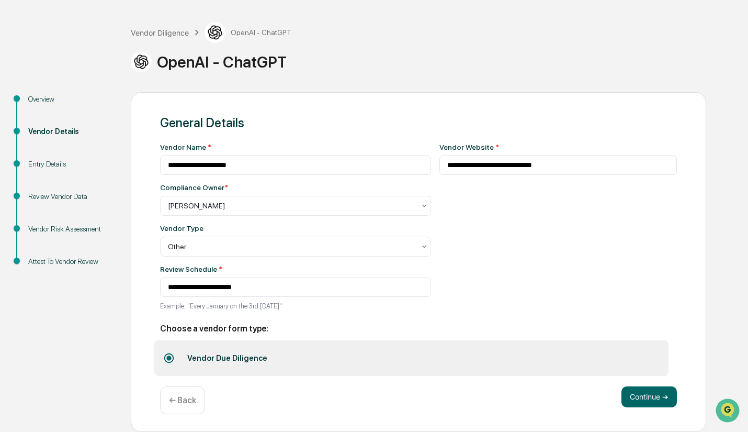
click at [659, 396] on button "Continue ➔" at bounding box center [648, 396] width 55 height 21
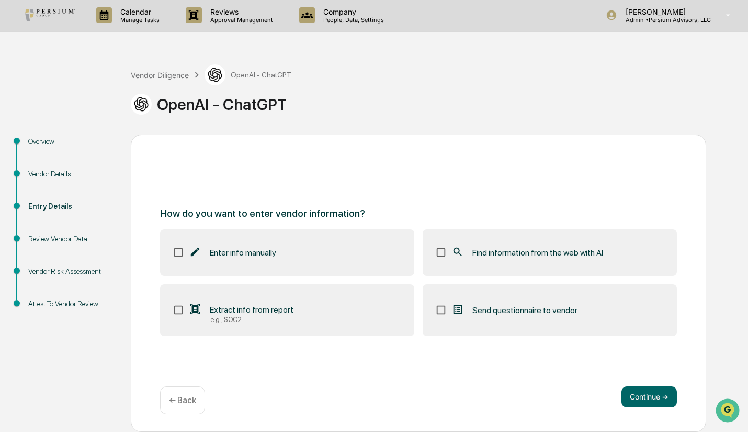
click at [292, 267] on label "Enter info manually" at bounding box center [287, 252] width 254 height 46
click at [265, 343] on div "How do you want to enter vendor information? Enter info manually Find informati…" at bounding box center [418, 282] width 575 height 297
click at [257, 316] on div "e.g., SOC2" at bounding box center [251, 319] width 83 height 8
click at [509, 252] on span "Find information from the web with AI" at bounding box center [537, 252] width 131 height 10
click at [656, 396] on button "Continue ➔" at bounding box center [648, 396] width 55 height 21
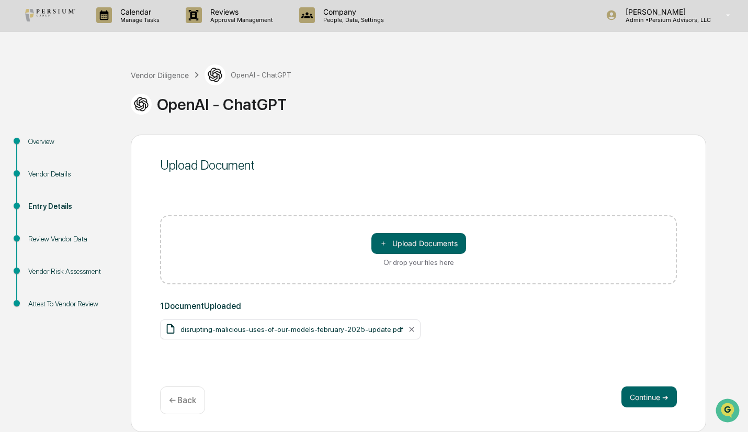
click at [389, 245] on button "＋ Upload Documents" at bounding box center [418, 243] width 95 height 21
click at [660, 405] on button "Continue ➔" at bounding box center [648, 396] width 55 height 21
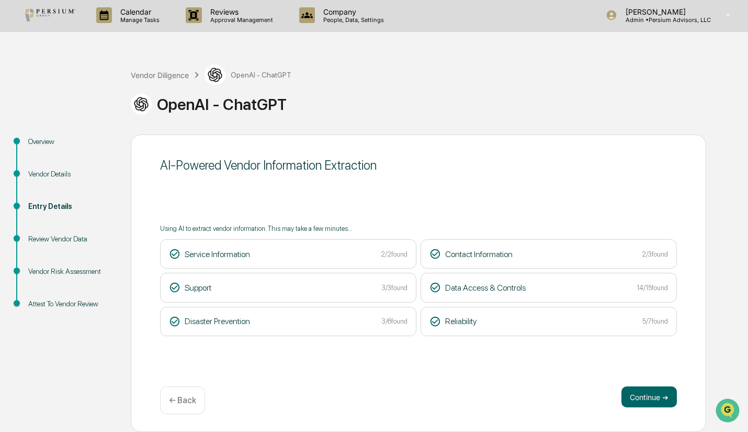
click at [647, 400] on button "Continue ➔" at bounding box center [648, 396] width 55 height 21
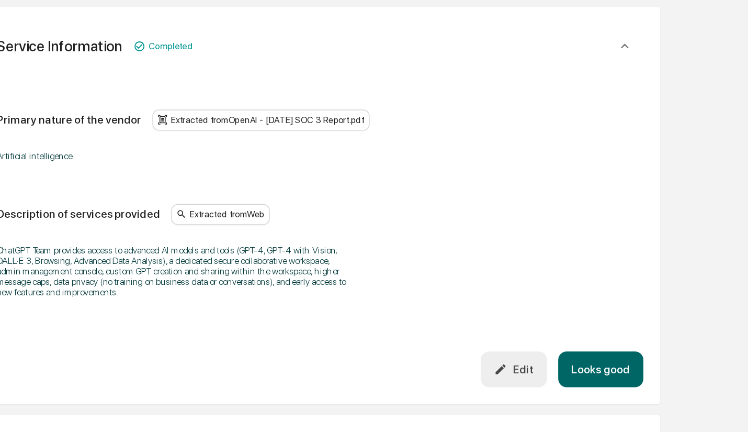
scroll to position [130, 0]
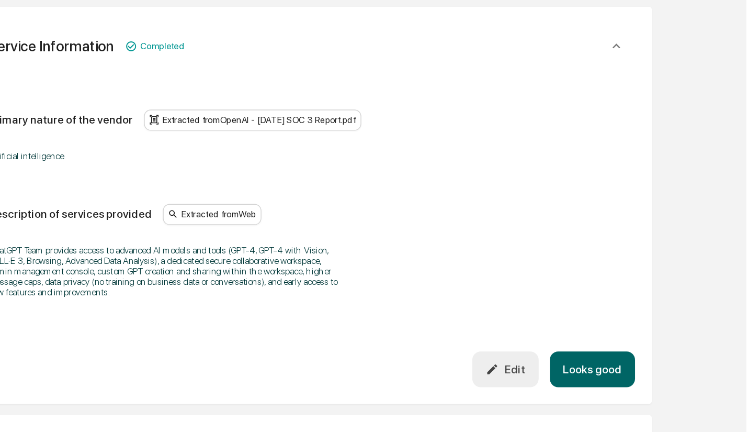
click at [574, 334] on div "Edit" at bounding box center [567, 338] width 29 height 10
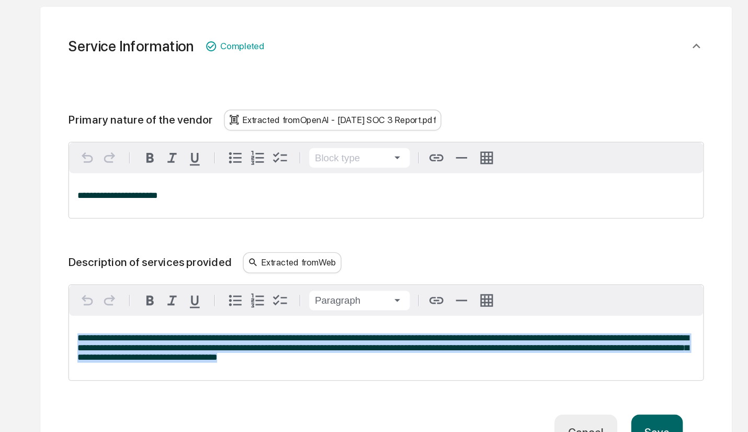
drag, startPoint x: 431, startPoint y: 331, endPoint x: 177, endPoint y: 306, distance: 254.9
click at [177, 306] on div "**********" at bounding box center [418, 267] width 493 height 309
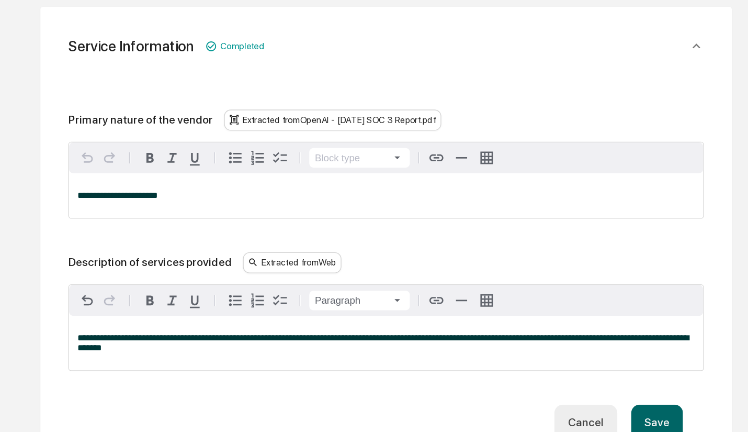
click at [271, 328] on div "**********" at bounding box center [418, 318] width 475 height 41
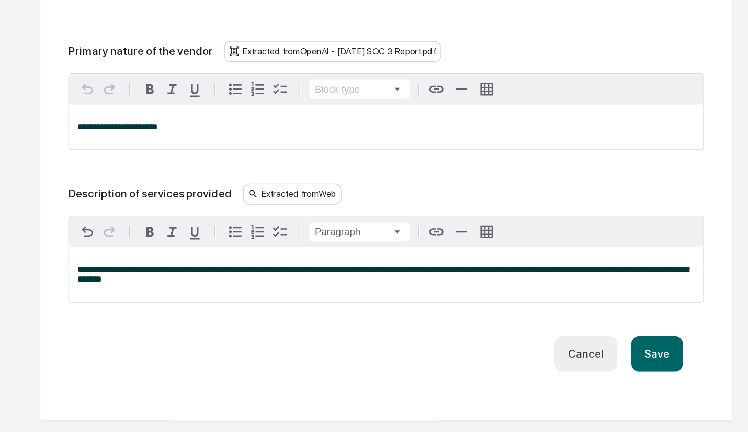
scroll to position [139, 0]
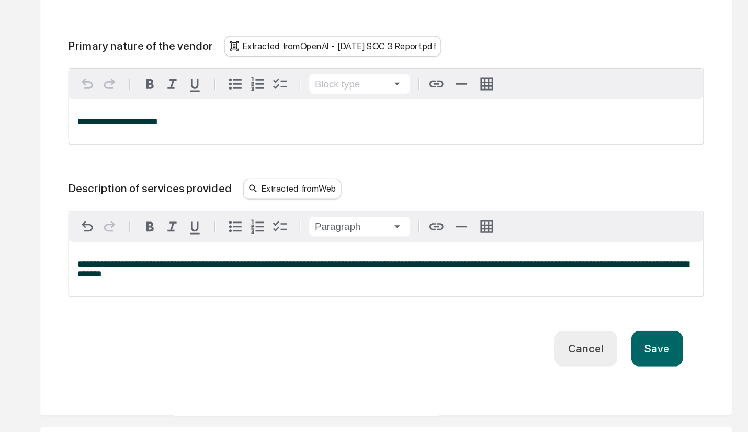
click at [622, 370] on button "Save" at bounding box center [621, 369] width 39 height 27
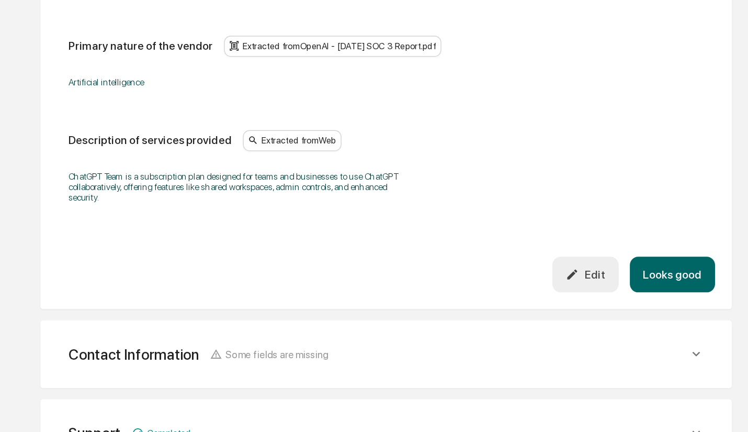
click at [622, 311] on button "Looks good" at bounding box center [633, 313] width 64 height 27
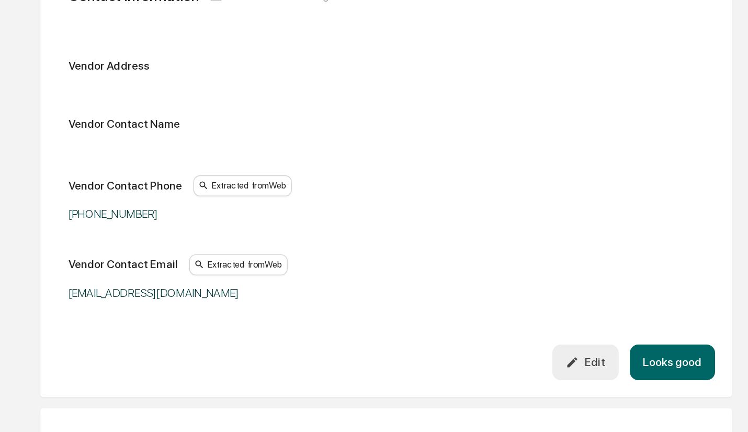
scroll to position [180, 0]
click at [622, 377] on button "Looks good" at bounding box center [633, 379] width 64 height 27
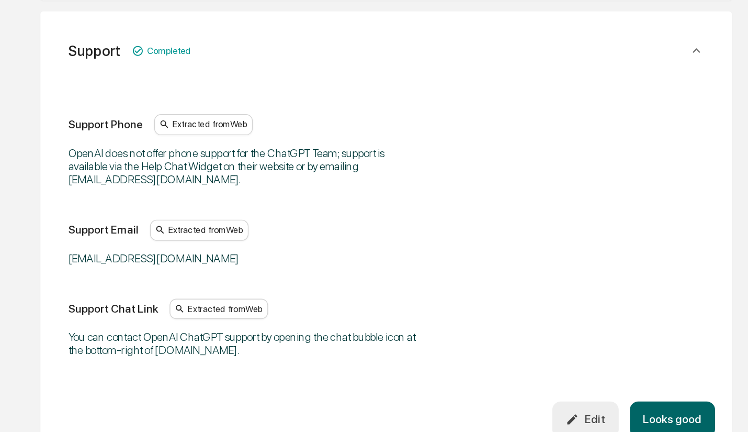
scroll to position [199, 0]
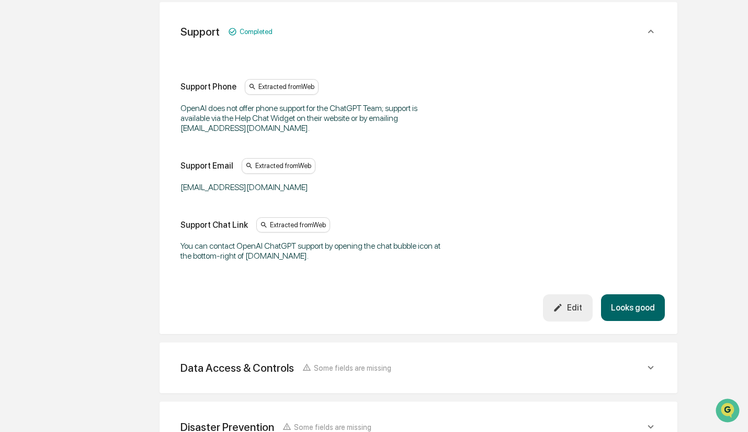
click at [639, 303] on button "Looks good" at bounding box center [633, 307] width 64 height 27
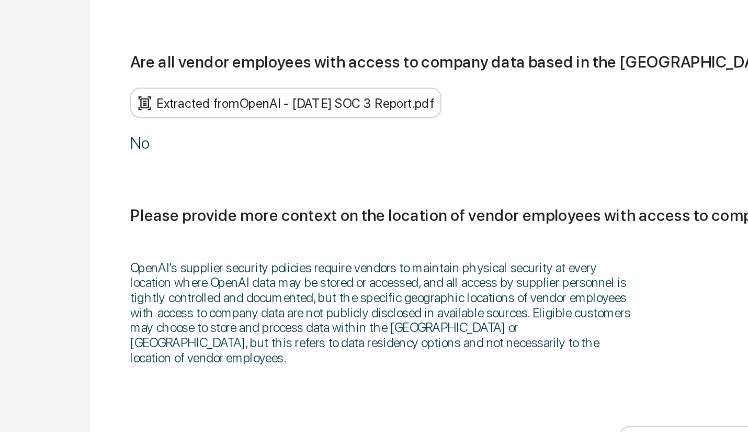
scroll to position [870, 0]
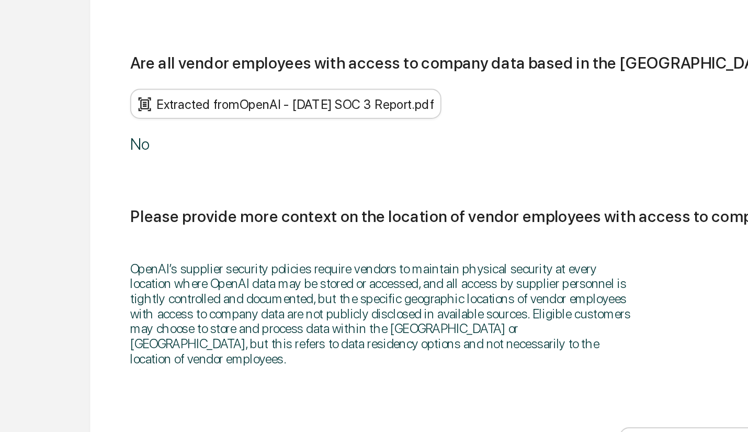
click at [271, 276] on div "No" at bounding box center [311, 281] width 262 height 10
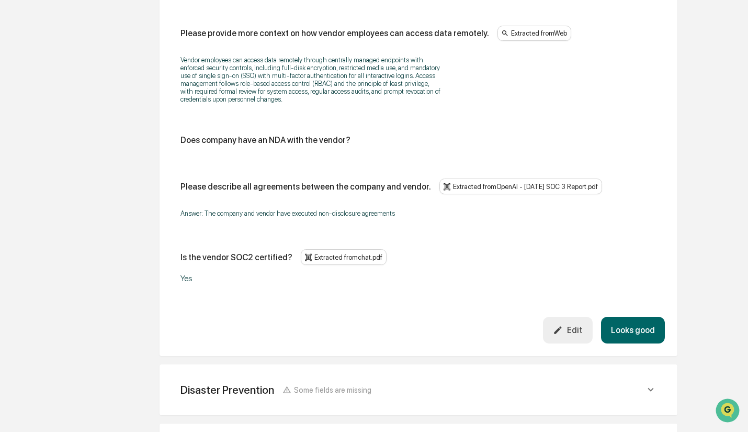
scroll to position [1403, 0]
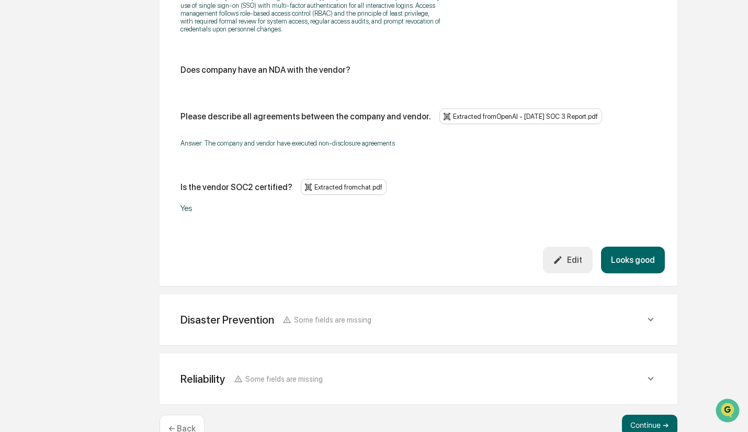
click at [575, 255] on div "Edit" at bounding box center [567, 260] width 29 height 10
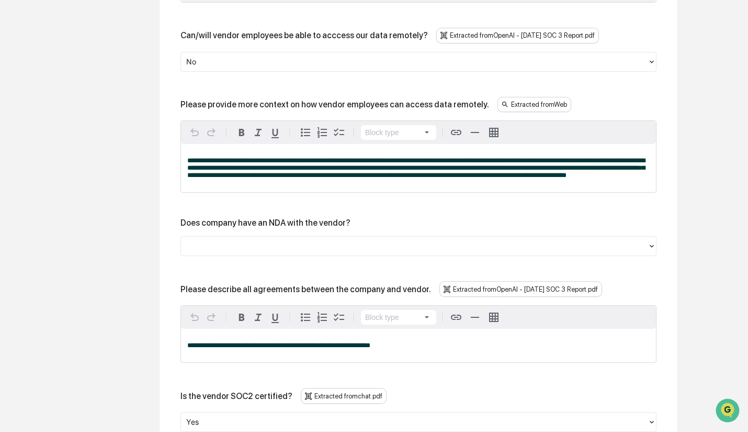
scroll to position [1372, 0]
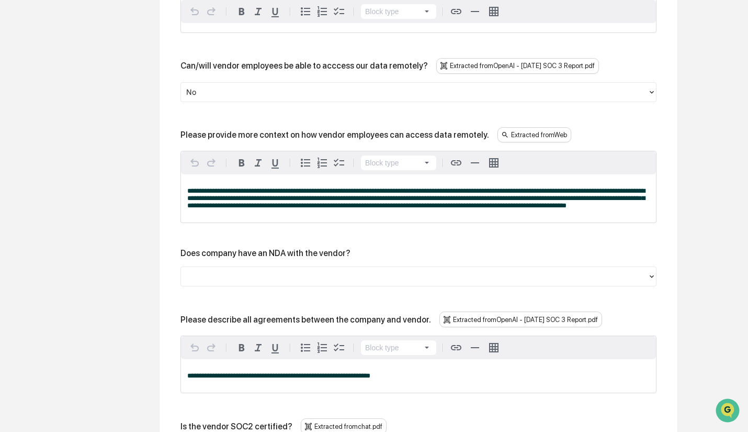
click at [247, 91] on div at bounding box center [414, 92] width 456 height 12
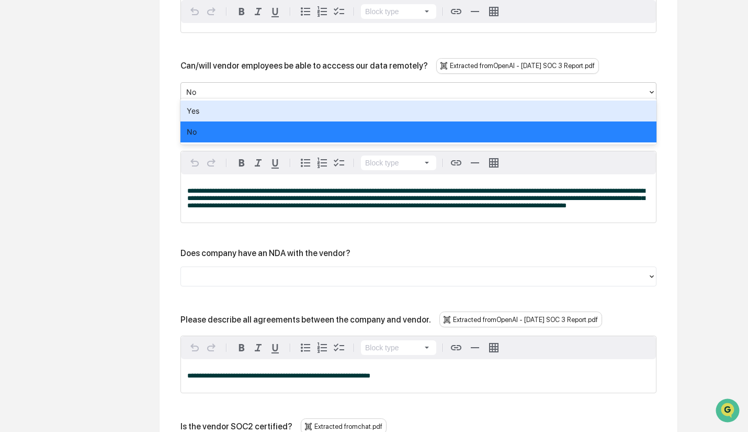
click at [244, 109] on div "Yes" at bounding box center [418, 110] width 476 height 21
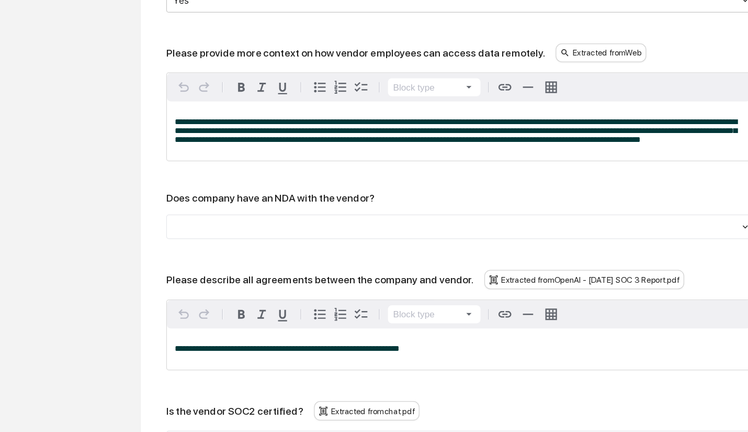
scroll to position [1384, 0]
drag, startPoint x: 213, startPoint y: 360, endPoint x: 176, endPoint y: 360, distance: 36.6
click at [244, 269] on div at bounding box center [414, 265] width 467 height 16
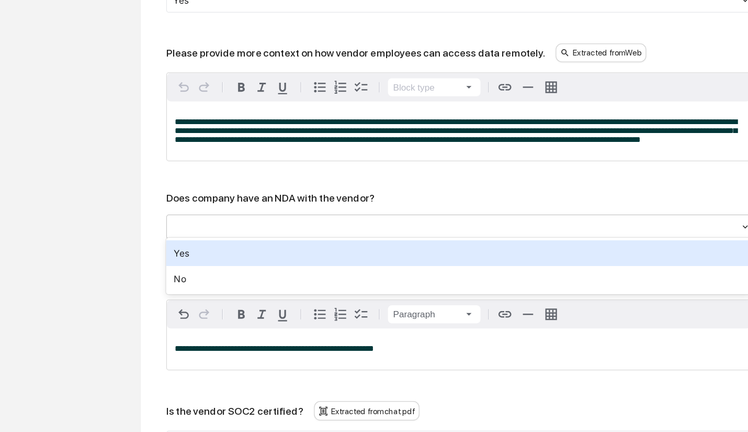
click at [245, 279] on div "Yes" at bounding box center [418, 286] width 476 height 21
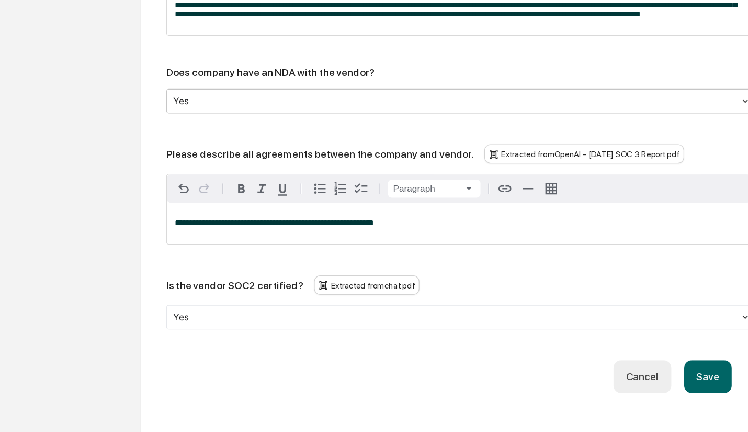
scroll to position [1486, 0]
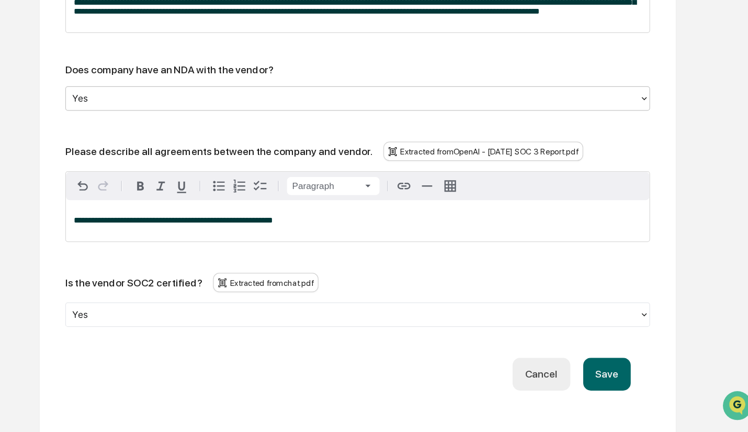
click at [628, 377] on button "Save" at bounding box center [621, 384] width 39 height 27
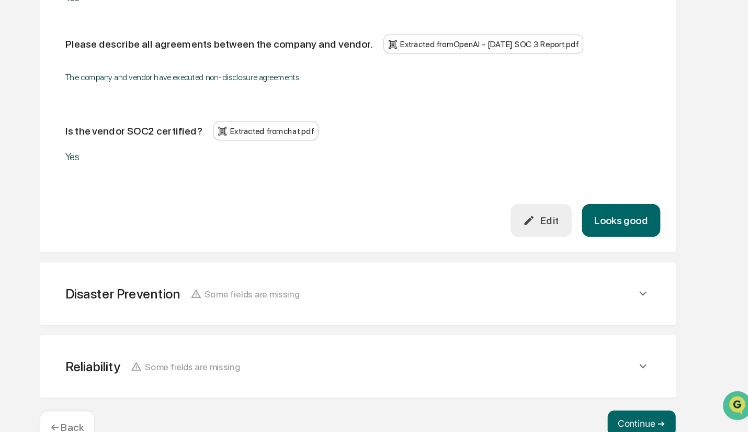
click at [650, 246] on button "Looks good" at bounding box center [633, 259] width 64 height 27
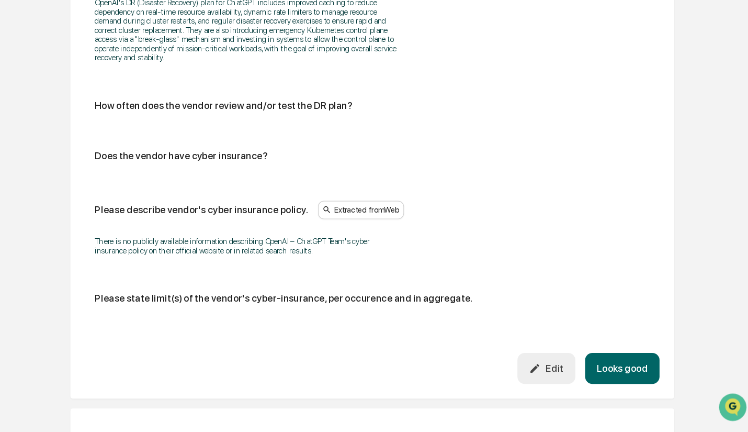
scroll to position [621, 0]
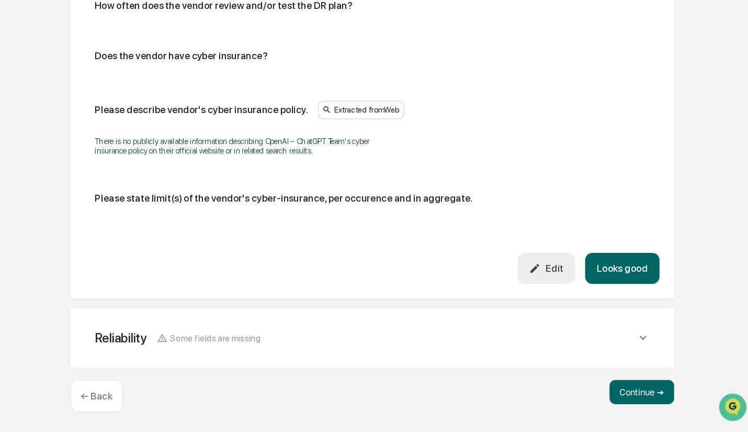
click at [566, 290] on div "Edit" at bounding box center [567, 291] width 29 height 10
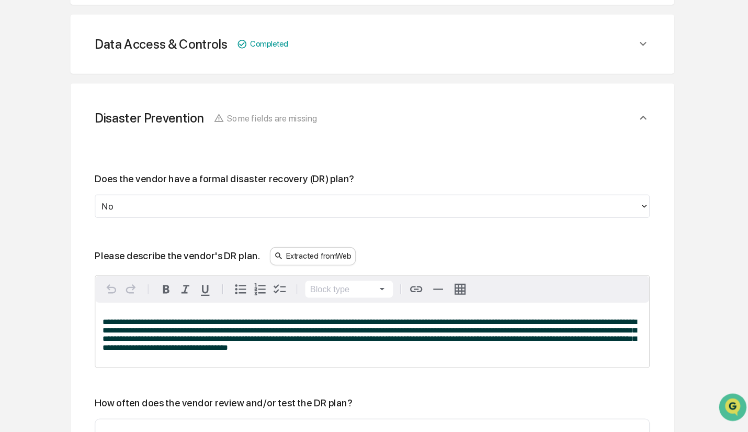
scroll to position [301, 0]
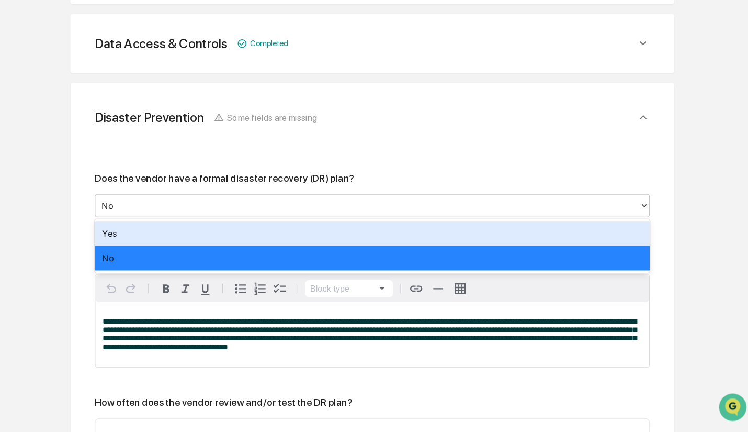
click at [274, 232] on div at bounding box center [414, 238] width 456 height 12
click at [264, 262] on div "Yes" at bounding box center [418, 261] width 476 height 21
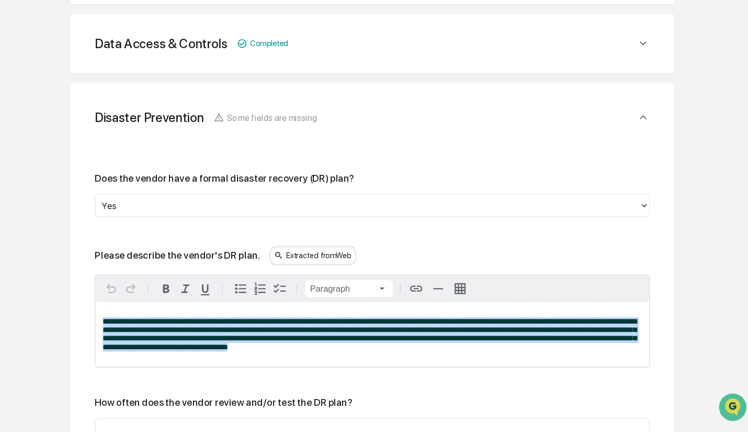
drag, startPoint x: 403, startPoint y: 362, endPoint x: 169, endPoint y: 323, distance: 236.5
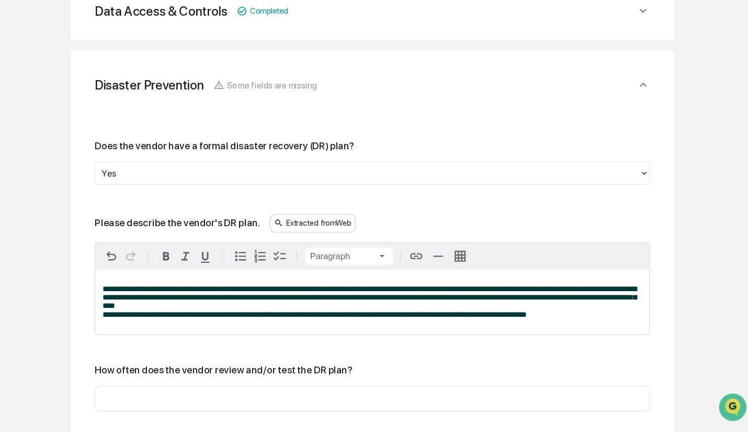
scroll to position [345, 0]
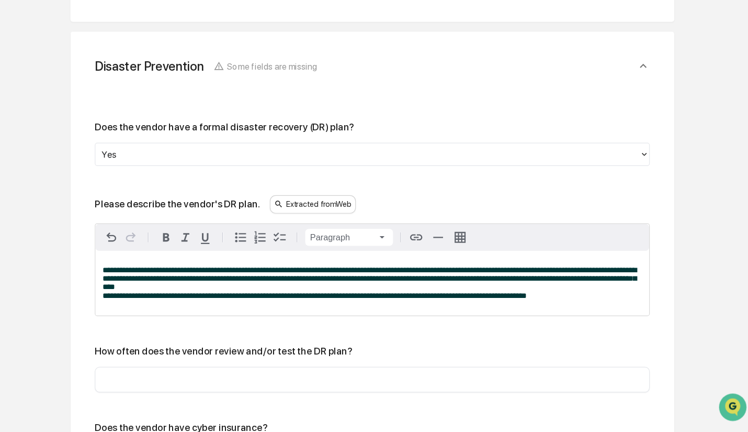
click at [271, 392] on input "text" at bounding box center [418, 386] width 460 height 10
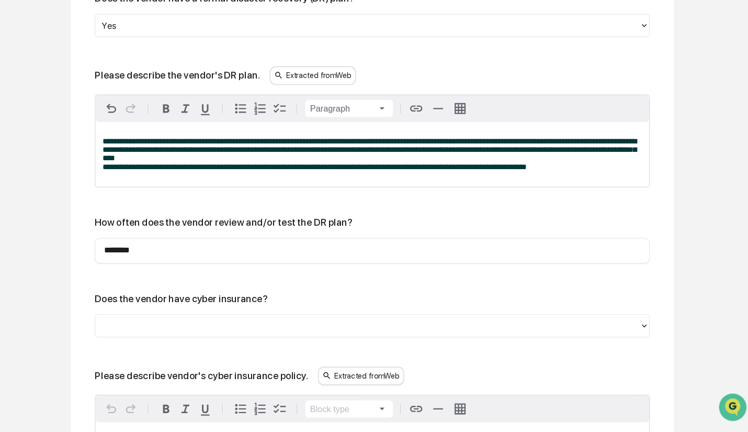
scroll to position [455, 0]
type input "********"
click at [277, 332] on div "Does the vendor have cyber insurance?" at bounding box center [418, 331] width 476 height 38
click at [275, 344] on div at bounding box center [414, 340] width 456 height 12
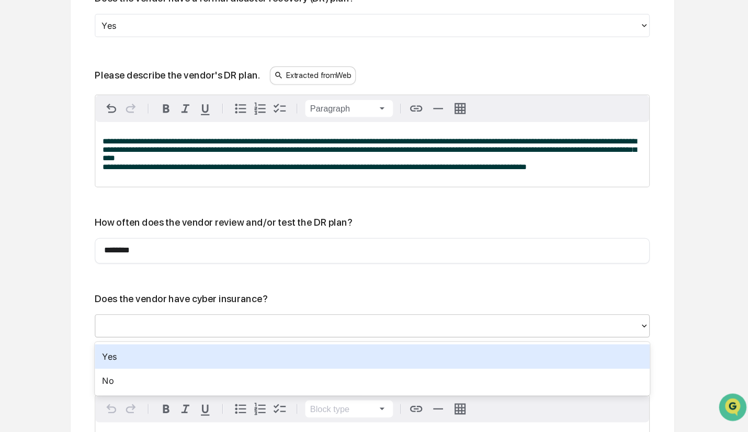
click at [261, 368] on div "Yes" at bounding box center [418, 366] width 476 height 21
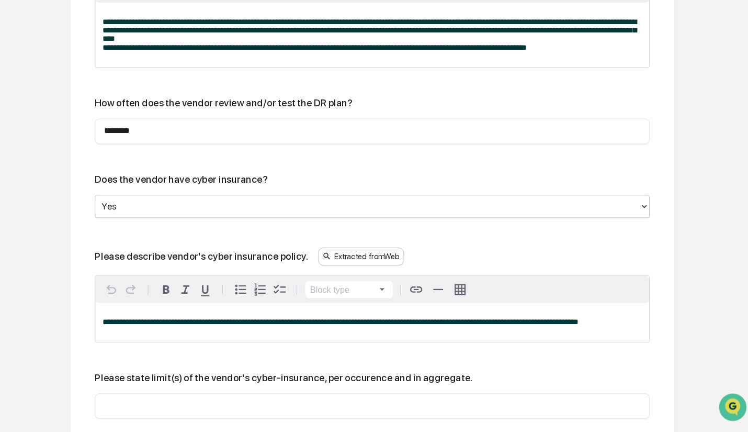
scroll to position [559, 0]
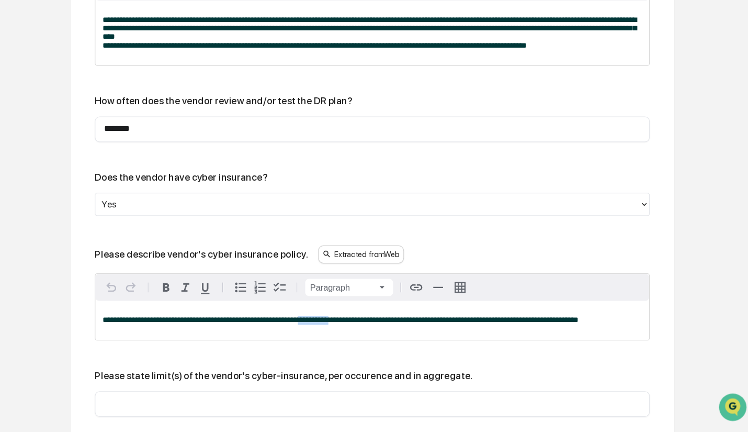
drag, startPoint x: 361, startPoint y: 344, endPoint x: 414, endPoint y: 344, distance: 52.8
click at [414, 344] on div "**********" at bounding box center [418, 335] width 475 height 33
click at [491, 343] on div "**********" at bounding box center [418, 335] width 475 height 33
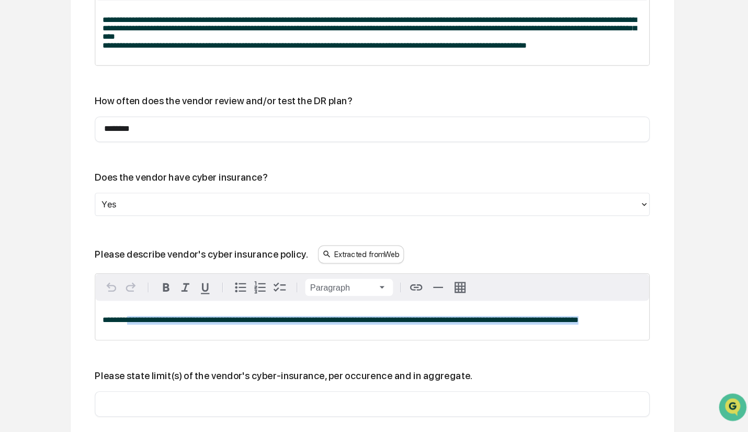
drag, startPoint x: 619, startPoint y: 340, endPoint x: 209, endPoint y: 309, distance: 411.2
click at [209, 309] on div "**********" at bounding box center [418, 324] width 475 height 56
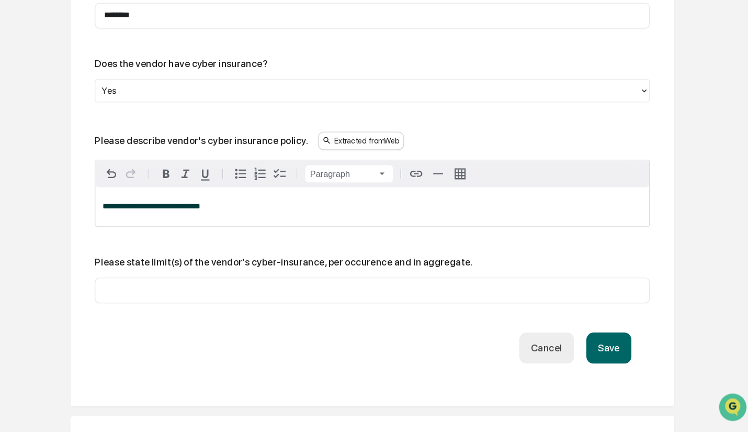
scroll to position [659, 0]
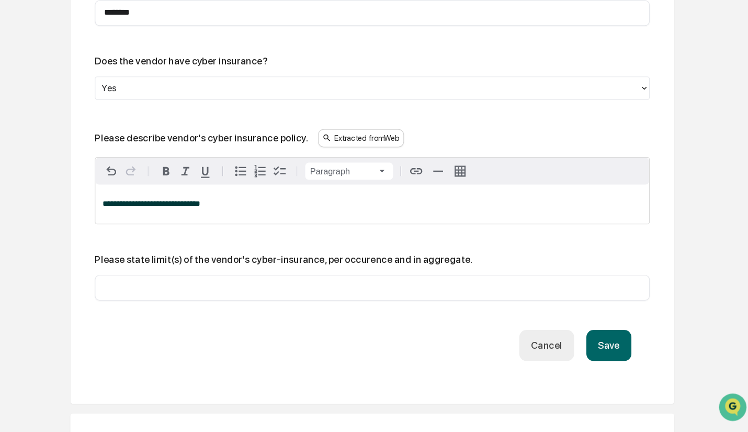
click at [611, 355] on button "Save" at bounding box center [621, 357] width 39 height 27
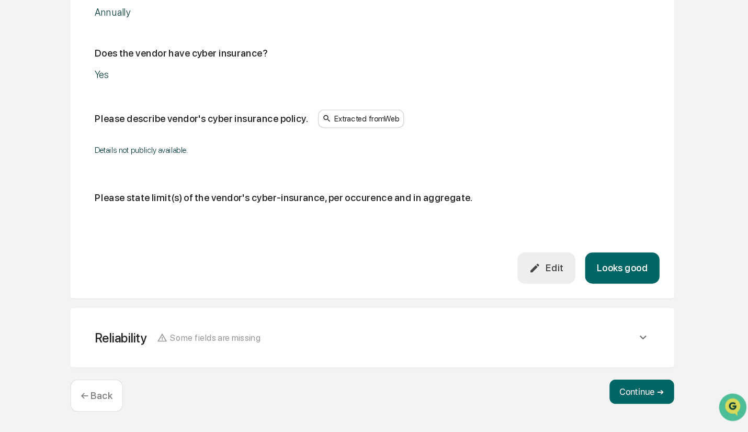
scroll to position [625, 0]
click at [614, 291] on button "Looks good" at bounding box center [633, 291] width 64 height 27
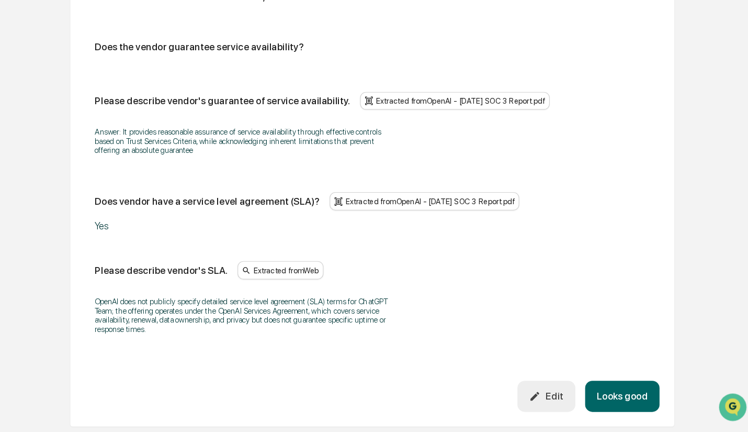
scroll to position [656, 0]
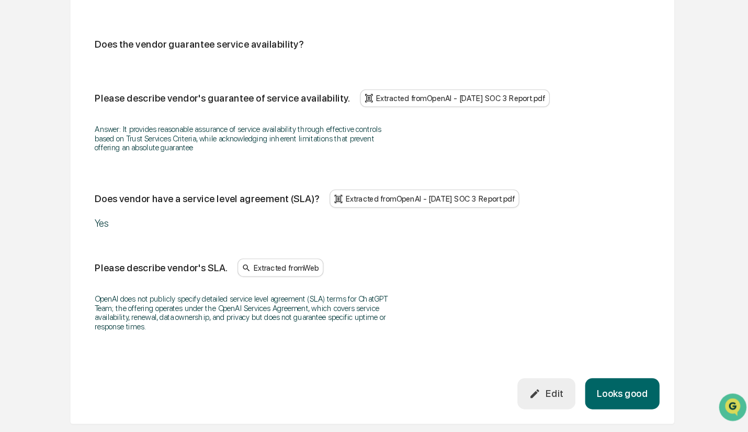
click at [569, 402] on div "Edit" at bounding box center [567, 398] width 29 height 10
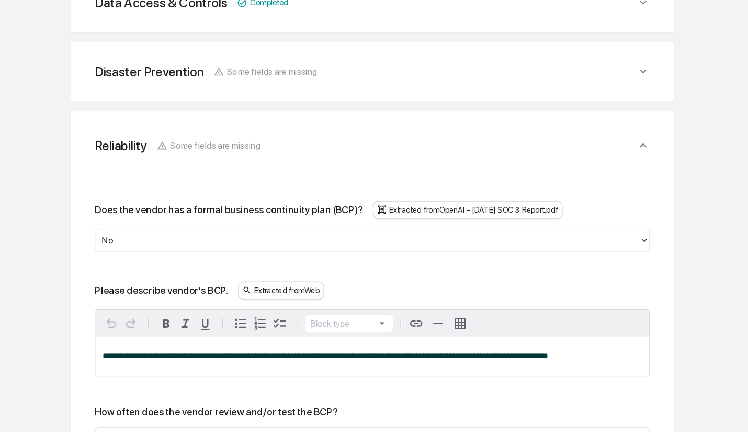
scroll to position [389, 0]
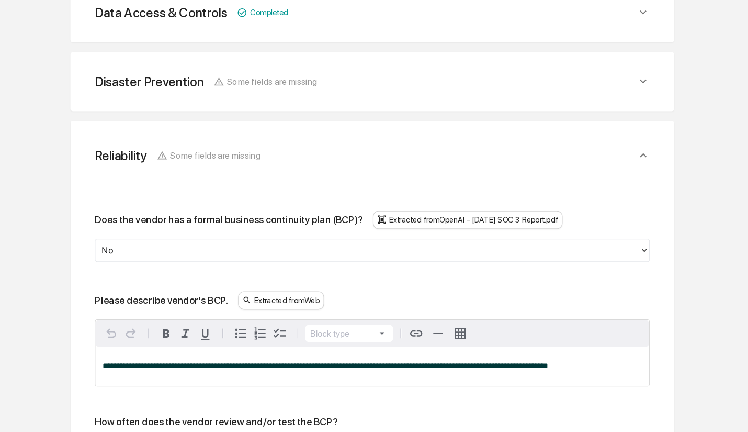
click at [291, 200] on div "Does the vendor has a formal business continuity plan (BCP)? Extracted from Ope…" at bounding box center [418, 202] width 476 height 44
click at [290, 208] on div at bounding box center [414, 214] width 456 height 12
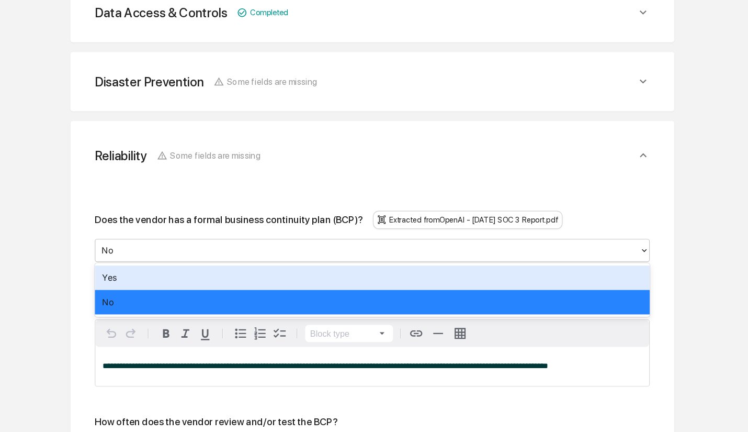
click at [284, 232] on div "Yes" at bounding box center [418, 238] width 476 height 21
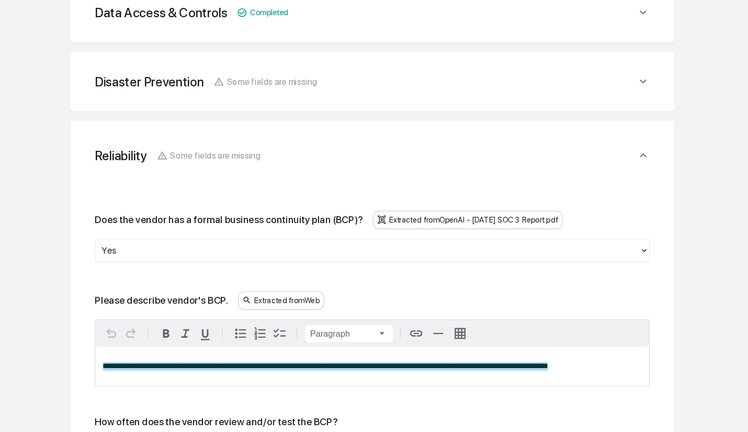
drag, startPoint x: 597, startPoint y: 316, endPoint x: 99, endPoint y: 339, distance: 498.5
click at [99, 339] on div "Overview Vendor Details Entry Details Review Vendor Data Vendor Risk Assessment…" at bounding box center [373, 323] width 737 height 1153
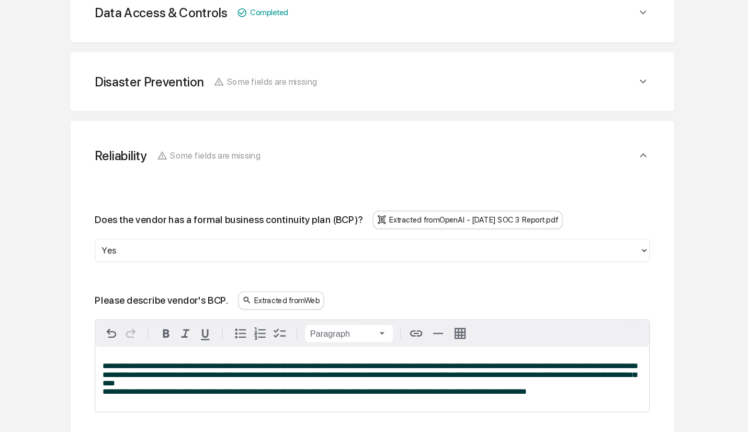
scroll to position [485, 0]
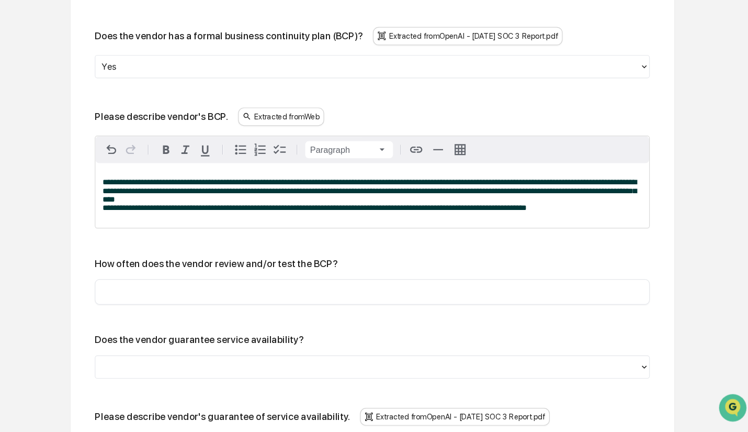
click at [254, 300] on div "How often does the vendor review and/or test the BCP? ​" at bounding box center [418, 301] width 476 height 40
click at [239, 316] on input "text" at bounding box center [418, 310] width 460 height 10
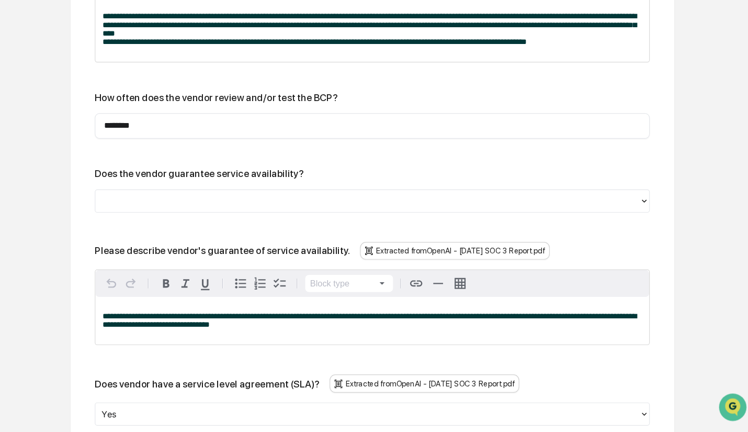
scroll to position [628, 0]
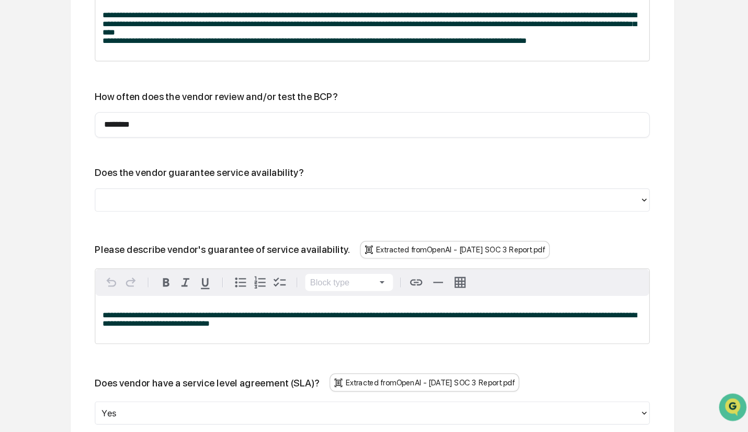
type input "********"
drag, startPoint x: 210, startPoint y: 334, endPoint x: 162, endPoint y: 328, distance: 48.0
click at [162, 328] on div "**********" at bounding box center [419, 246] width 518 height 763
click at [252, 231] on div at bounding box center [414, 232] width 456 height 12
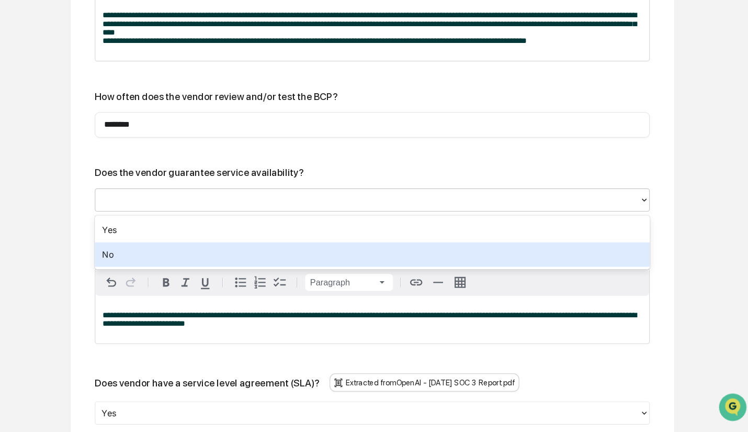
click at [229, 275] on div "No" at bounding box center [418, 279] width 476 height 21
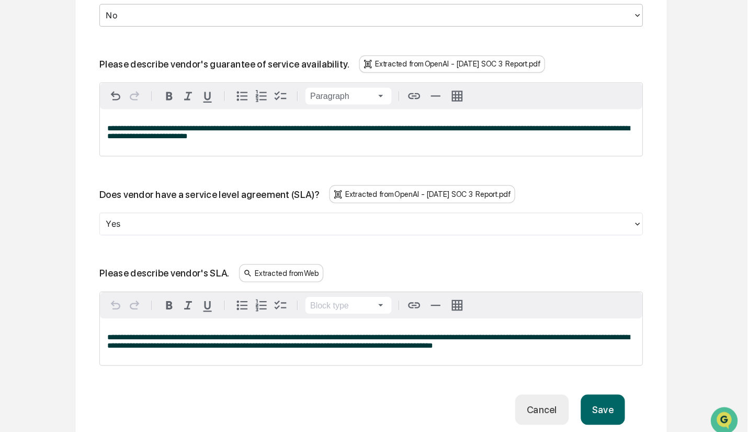
scroll to position [805, 0]
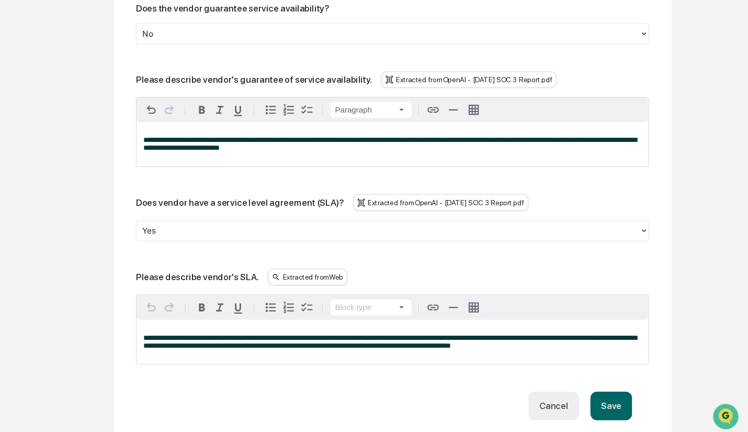
click at [618, 403] on button "Save" at bounding box center [621, 400] width 39 height 27
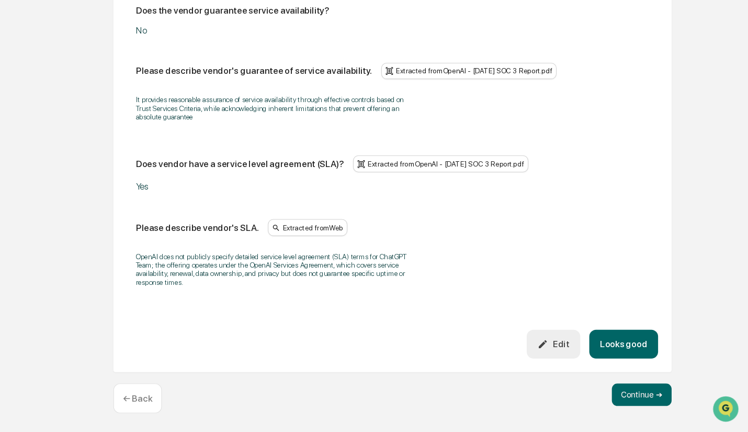
click at [631, 351] on button "Looks good" at bounding box center [633, 350] width 64 height 27
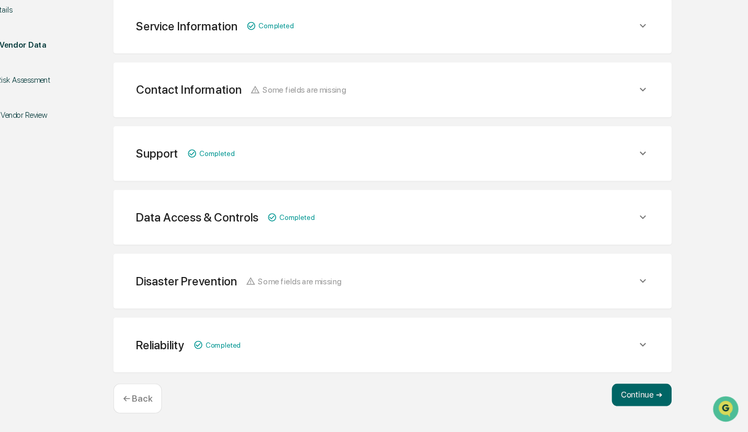
click at [661, 396] on button "Continue ➔" at bounding box center [649, 397] width 55 height 21
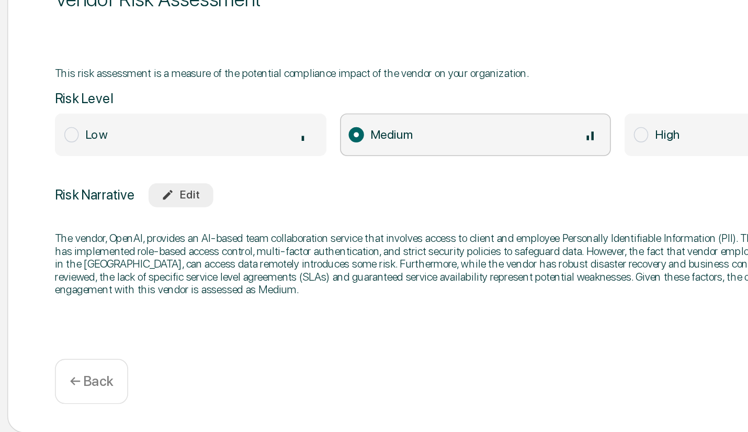
scroll to position [1, 0]
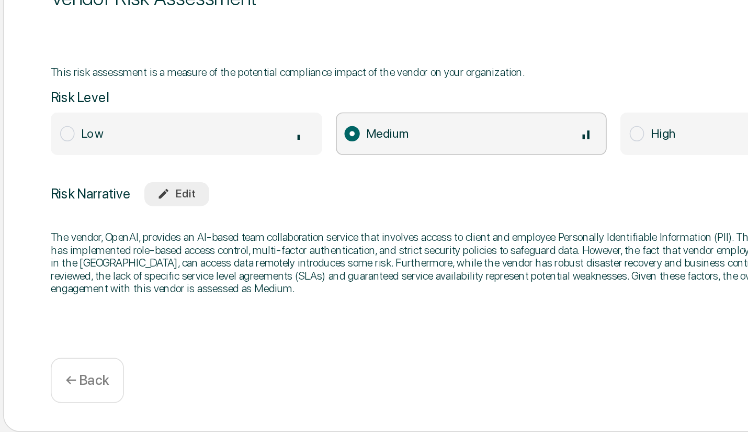
click at [243, 285] on div "Edit" at bounding box center [237, 285] width 24 height 8
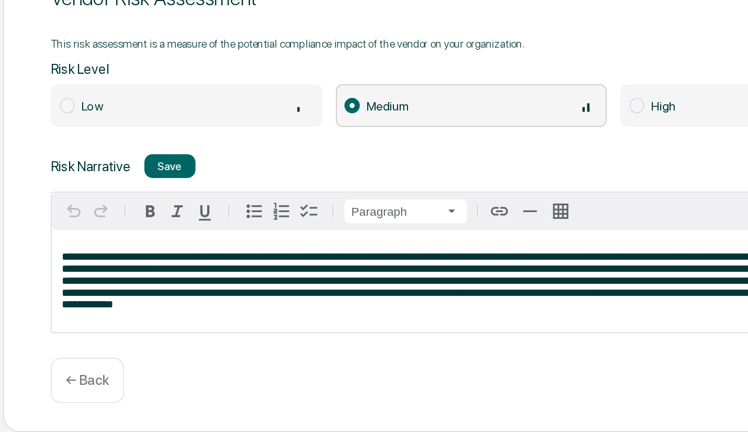
click at [221, 324] on span "**********" at bounding box center [415, 339] width 497 height 36
click at [287, 347] on span "**********" at bounding box center [415, 339] width 497 height 36
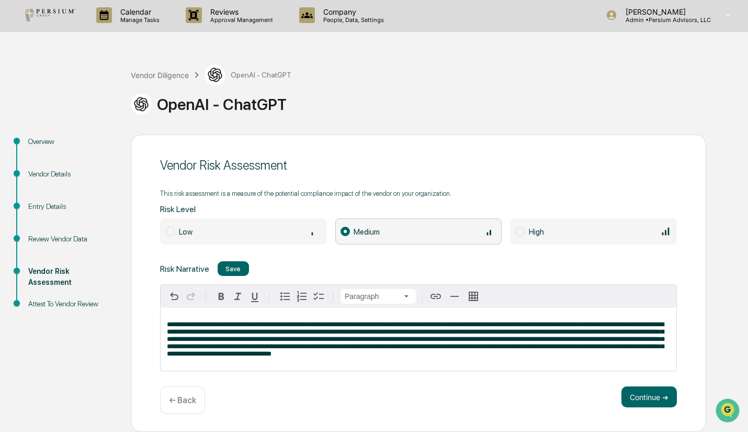
click at [638, 394] on button "Continue ➔" at bounding box center [648, 396] width 55 height 21
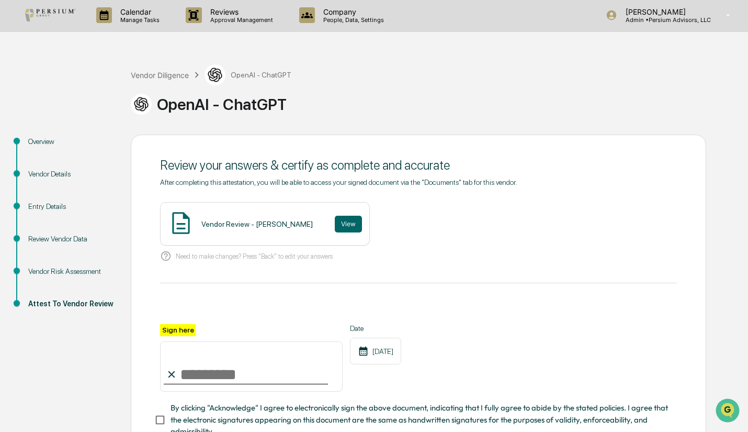
click at [335, 229] on button "View" at bounding box center [348, 223] width 27 height 17
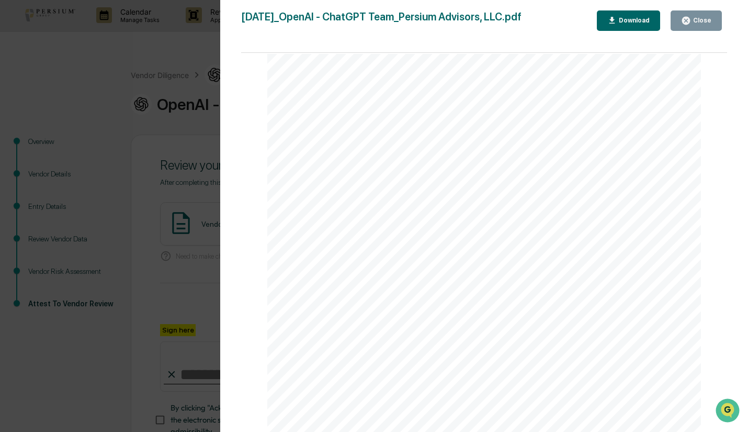
scroll to position [1320, 0]
click at [684, 27] on button "Close" at bounding box center [696, 20] width 51 height 20
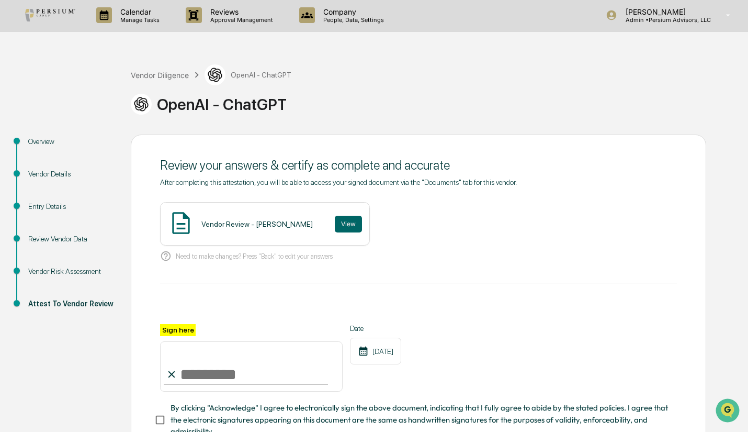
click at [335, 231] on button "View" at bounding box center [348, 223] width 27 height 17
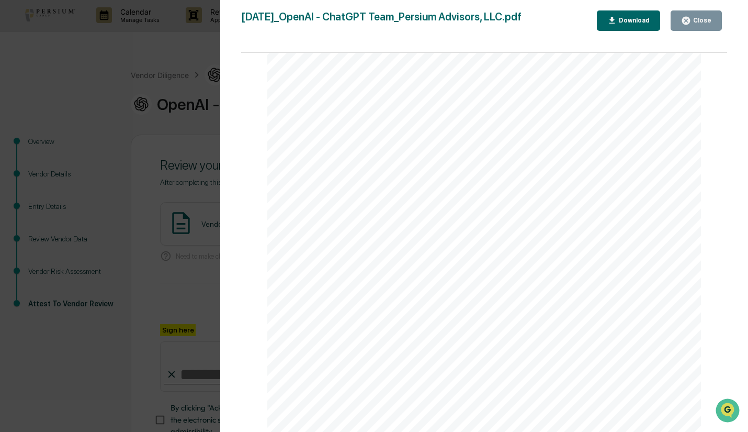
scroll to position [762, 0]
click at [691, 25] on icon "button" at bounding box center [686, 21] width 10 height 10
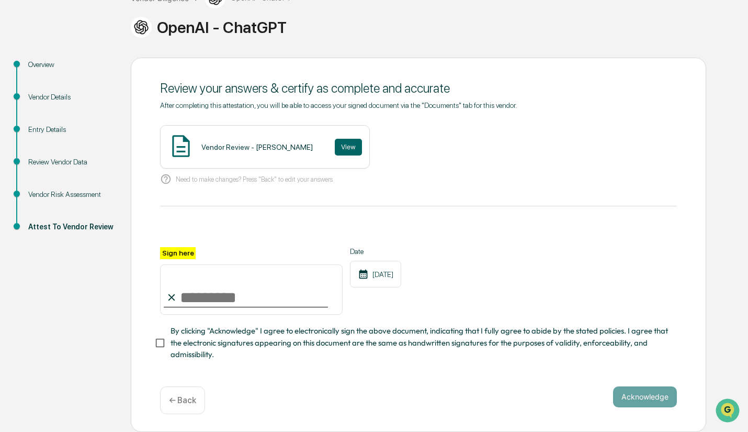
scroll to position [82, 0]
click at [185, 285] on input "Sign here" at bounding box center [251, 289] width 183 height 50
type input "**********"
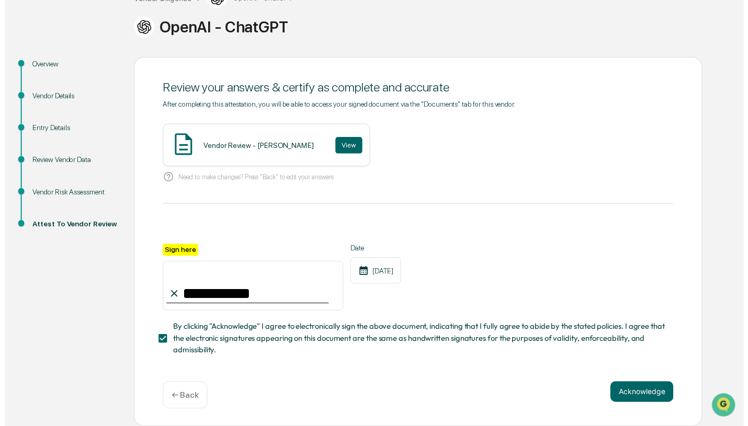
scroll to position [82, 0]
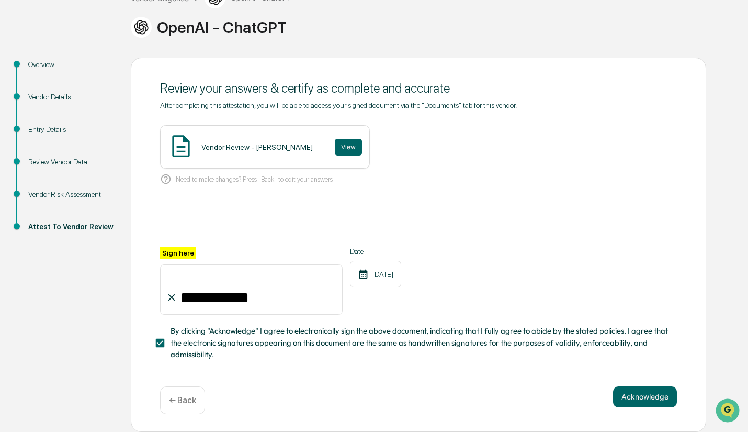
click at [644, 398] on button "Acknowledge" at bounding box center [645, 396] width 64 height 21
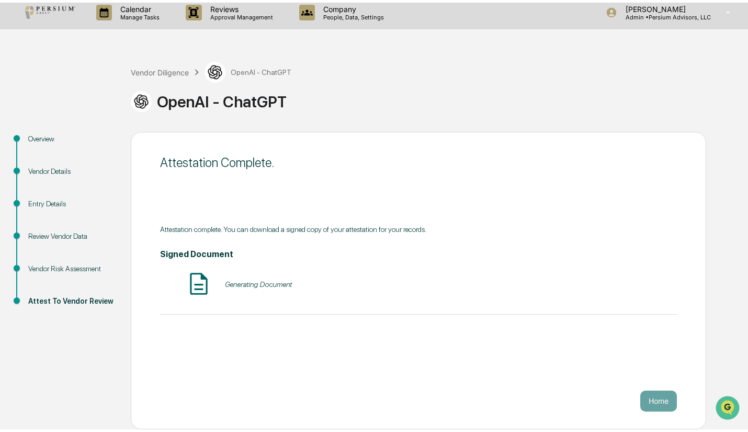
scroll to position [1, 0]
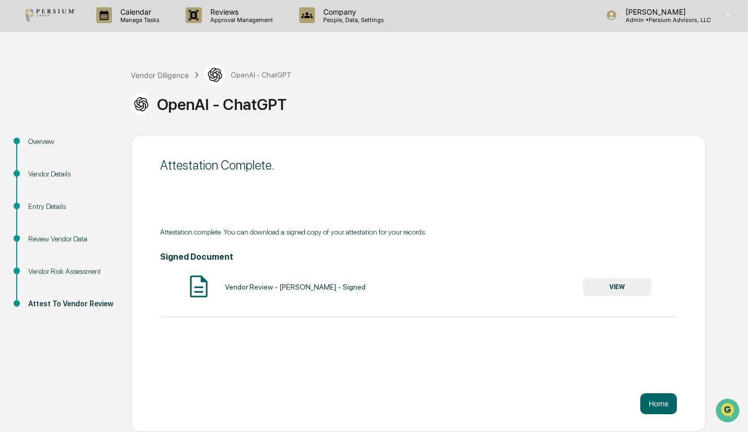
click at [614, 290] on button "VIEW" at bounding box center [617, 287] width 68 height 18
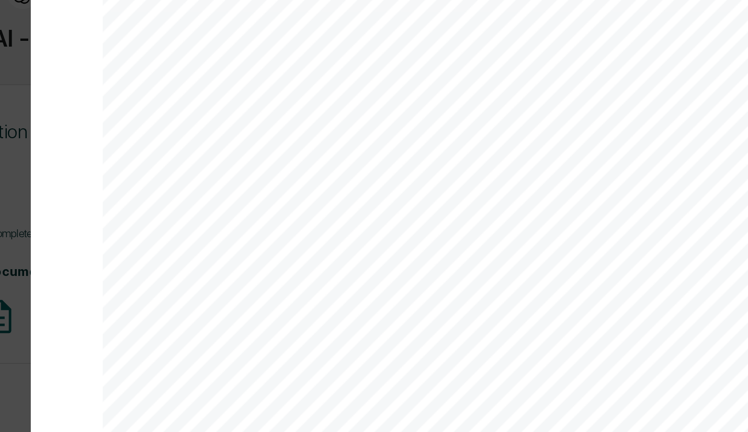
scroll to position [1344, 0]
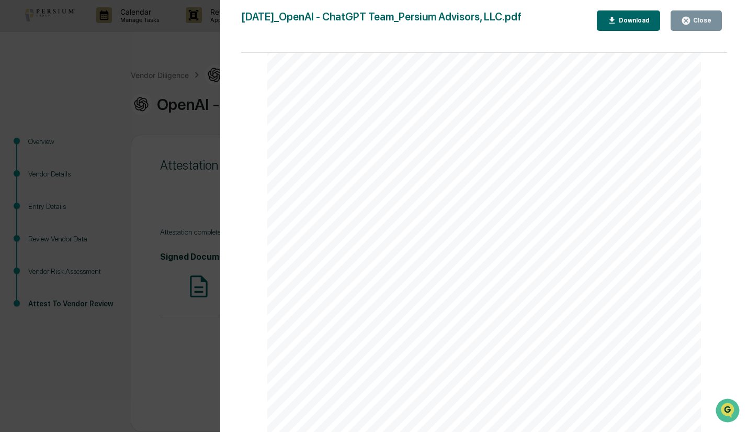
click at [702, 17] on div "Close" at bounding box center [701, 20] width 20 height 7
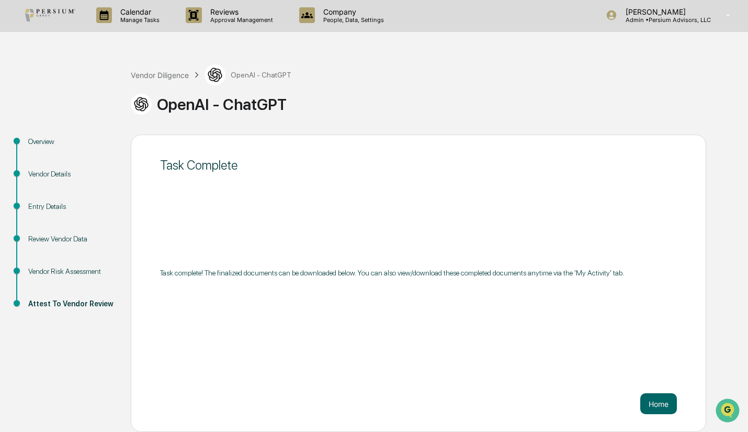
click at [657, 403] on button "Home" at bounding box center [658, 403] width 37 height 21
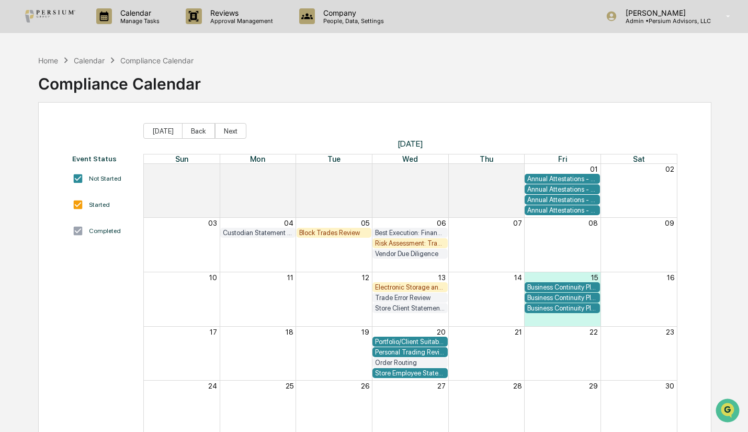
click at [131, 13] on p "Calendar" at bounding box center [138, 12] width 53 height 9
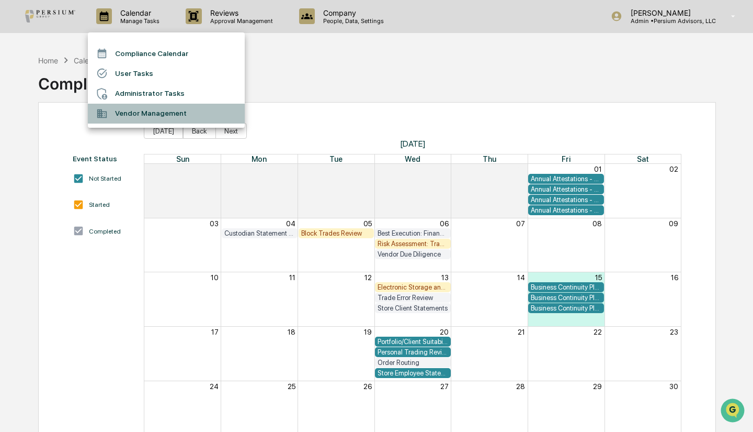
click at [152, 112] on li "Vendor Management" at bounding box center [166, 114] width 157 height 20
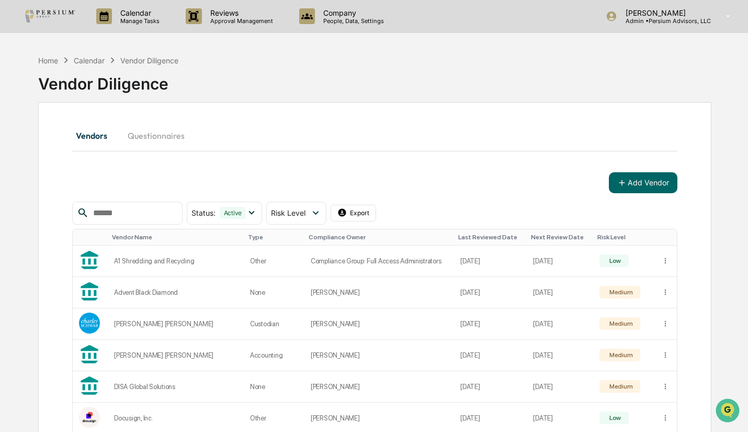
click at [61, 15] on img at bounding box center [50, 16] width 50 height 13
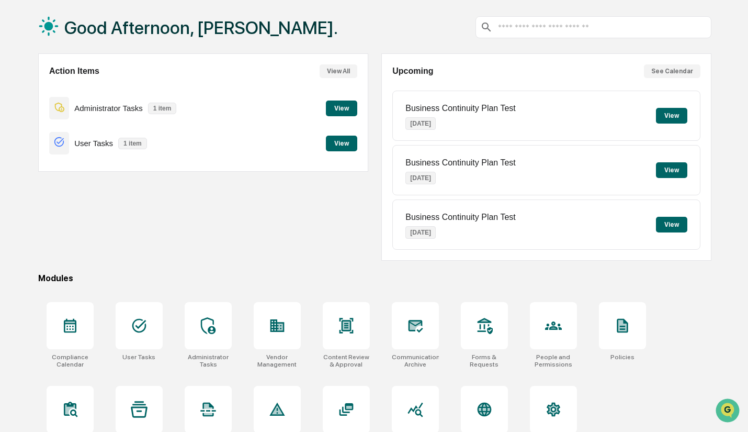
scroll to position [47, 0]
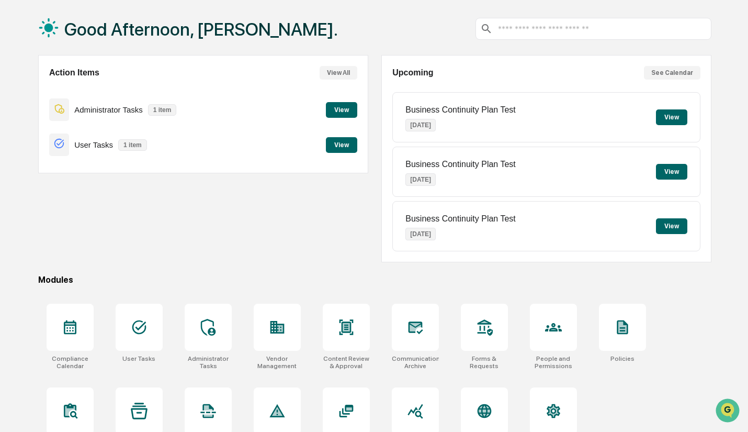
click at [335, 150] on button "View" at bounding box center [341, 145] width 31 height 16
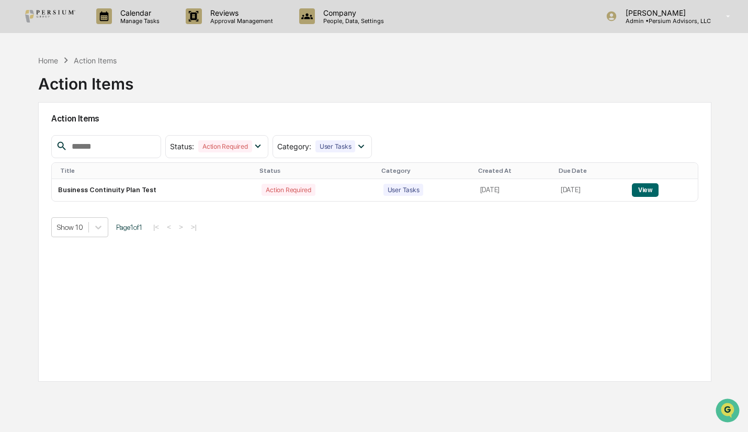
click at [645, 192] on button "View" at bounding box center [645, 190] width 27 height 14
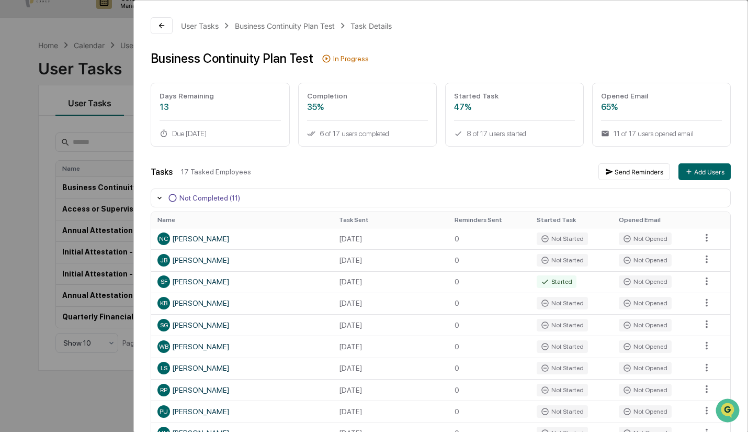
click at [73, 42] on div "User Tasks Business Continuity Plan Test Task Details Business Continuity Plan …" at bounding box center [374, 216] width 748 height 432
